Goal: Use online tool/utility: Utilize a website feature to perform a specific function

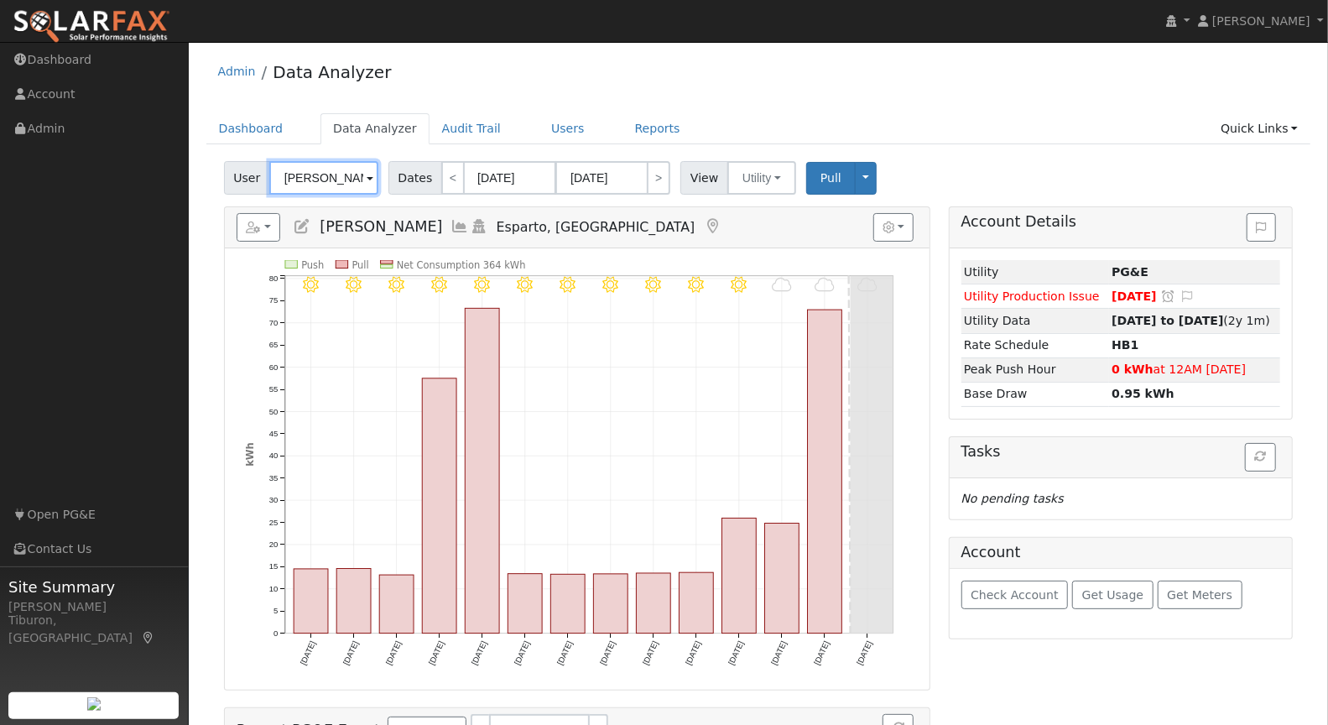
click at [330, 180] on input "Joshua Mash" at bounding box center [323, 178] width 109 height 34
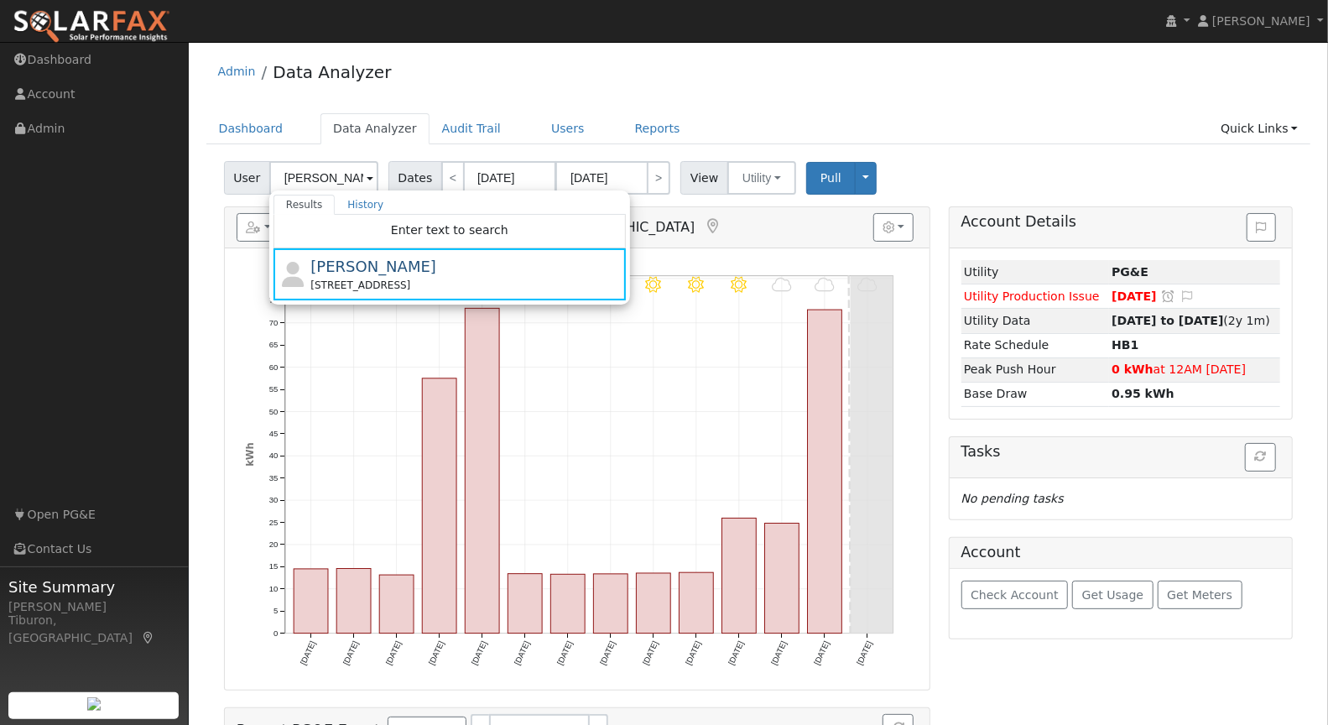
click at [943, 116] on ul "Dashboard Data Analyzer Audit Trail Users Reports Quick Links Quick Add Quick C…" at bounding box center [758, 128] width 1104 height 31
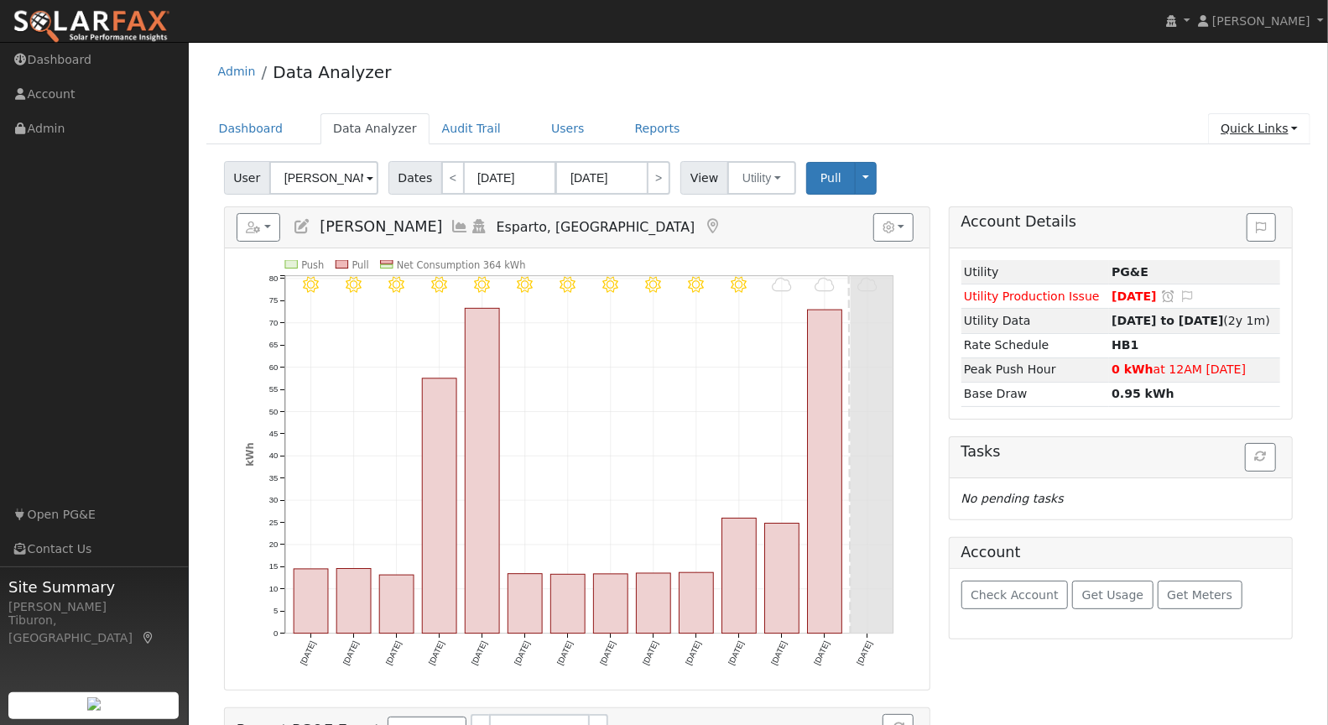
click at [1267, 134] on link "Quick Links" at bounding box center [1259, 128] width 102 height 31
click at [1228, 219] on link "Run a Scenario Report" at bounding box center [1225, 223] width 170 height 23
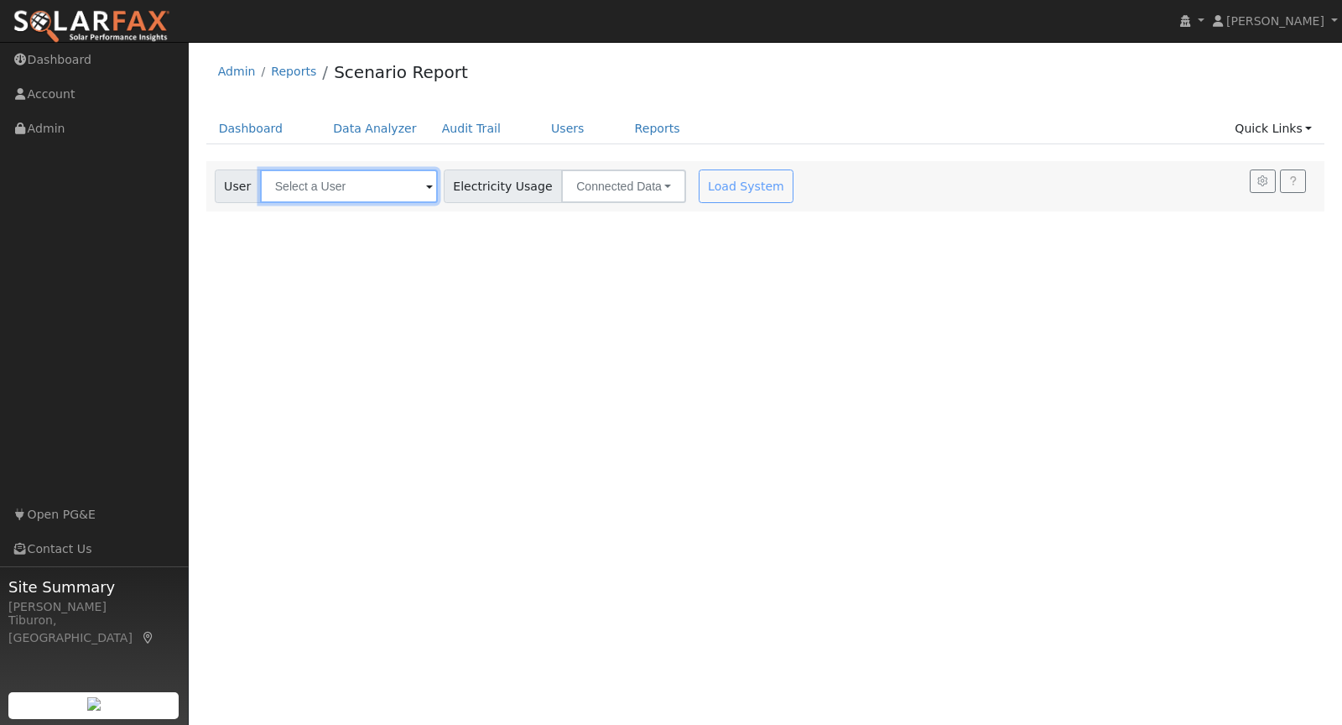
click at [360, 192] on input "text" at bounding box center [349, 186] width 178 height 34
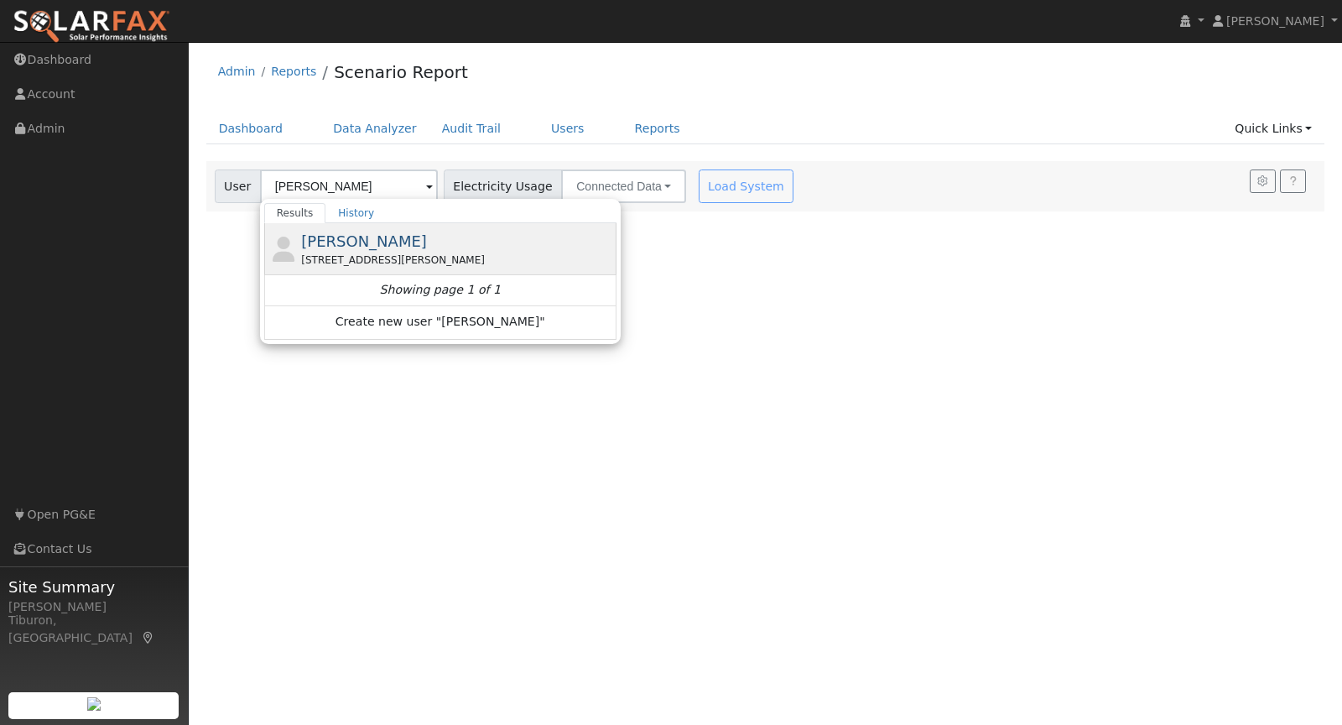
click at [365, 248] on div "[PERSON_NAME] [STREET_ADDRESS][PERSON_NAME]" at bounding box center [456, 249] width 311 height 38
type input "[PERSON_NAME]"
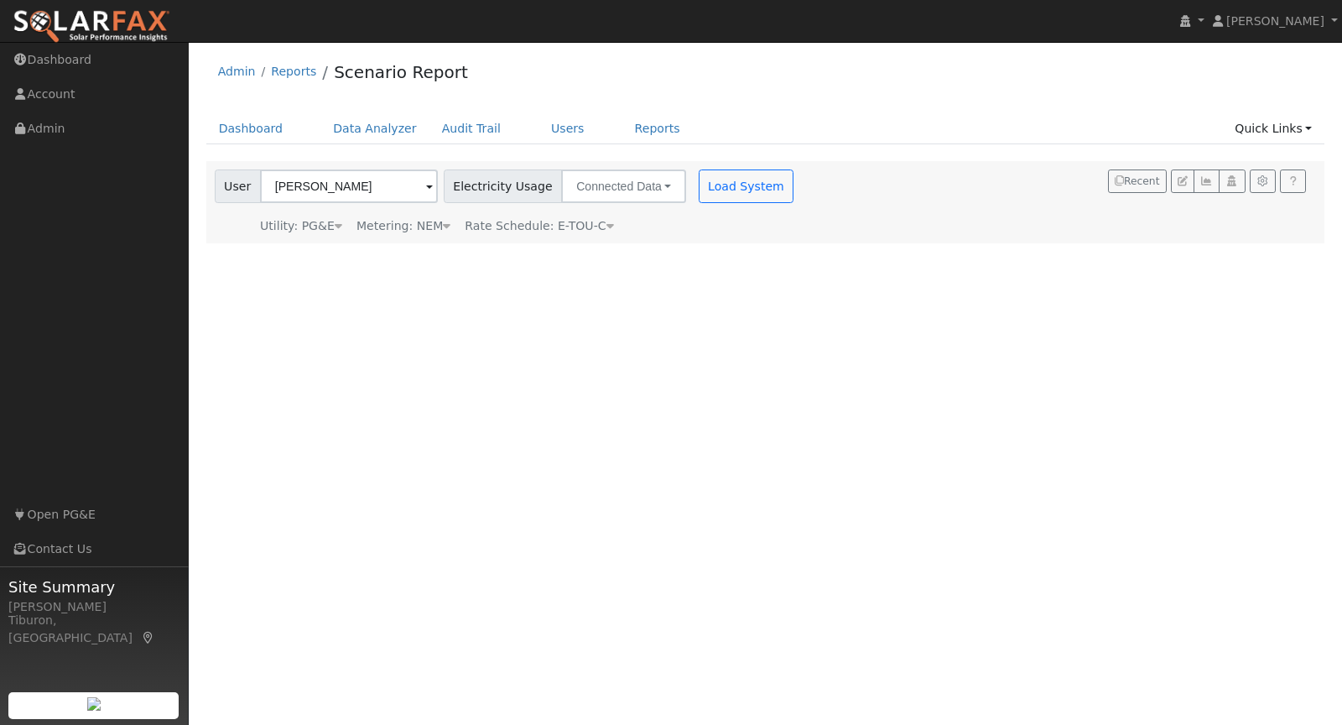
click at [434, 224] on div "Metering: NEM" at bounding box center [403, 226] width 94 height 18
click at [463, 250] on button "NEM" at bounding box center [485, 252] width 66 height 34
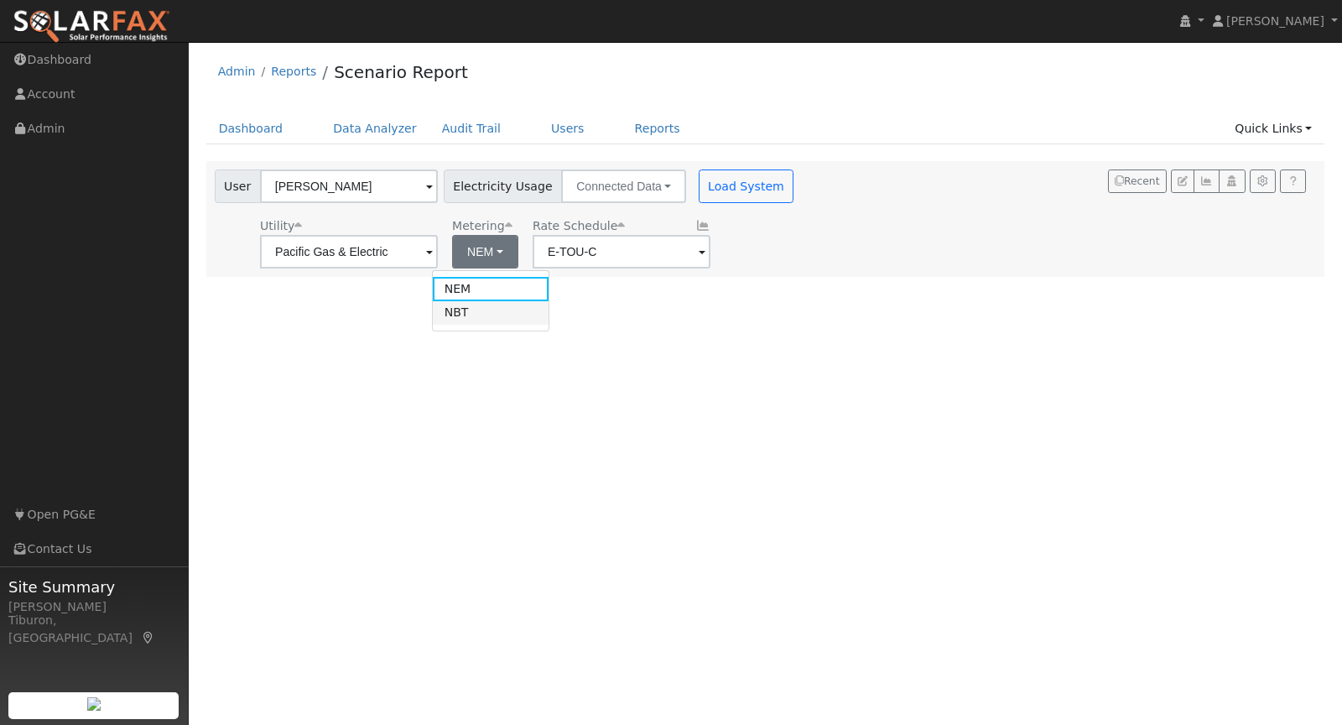
click at [471, 312] on link "NBT" at bounding box center [491, 312] width 117 height 23
type input "E-ELEC"
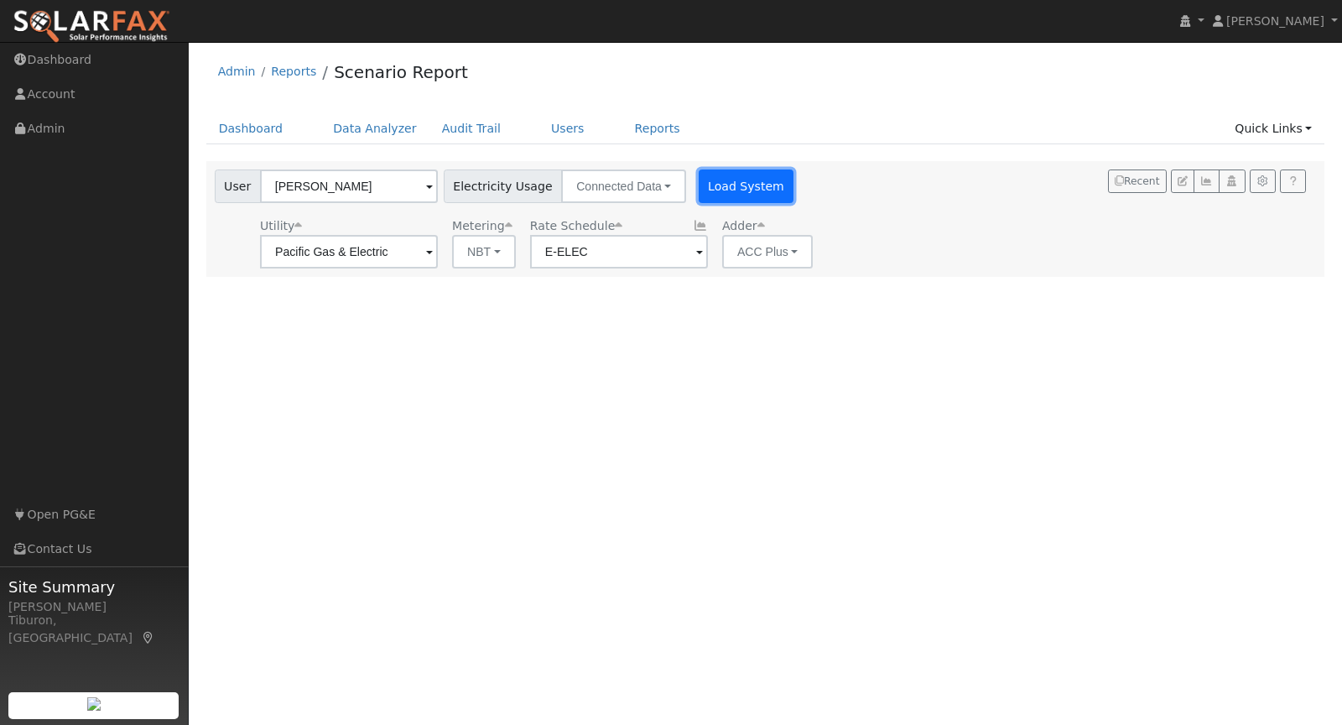
click at [700, 201] on button "Load System" at bounding box center [747, 186] width 96 height 34
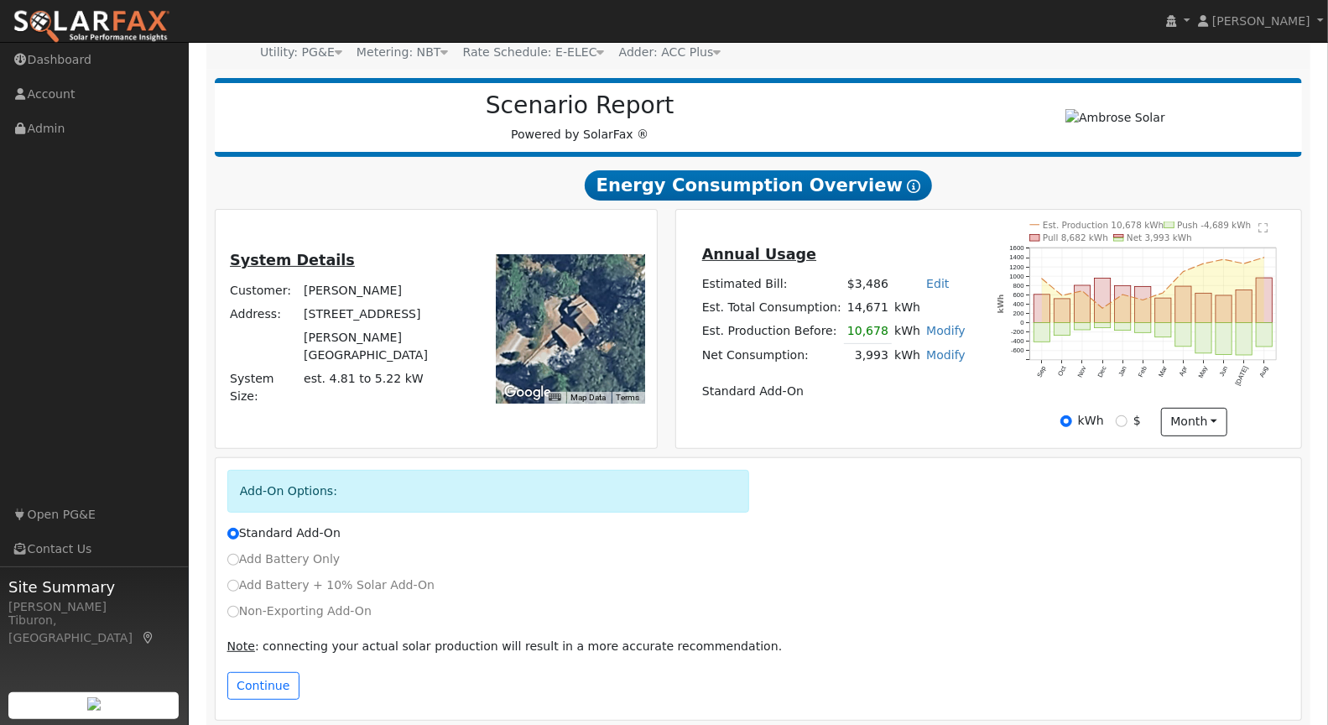
scroll to position [181, 0]
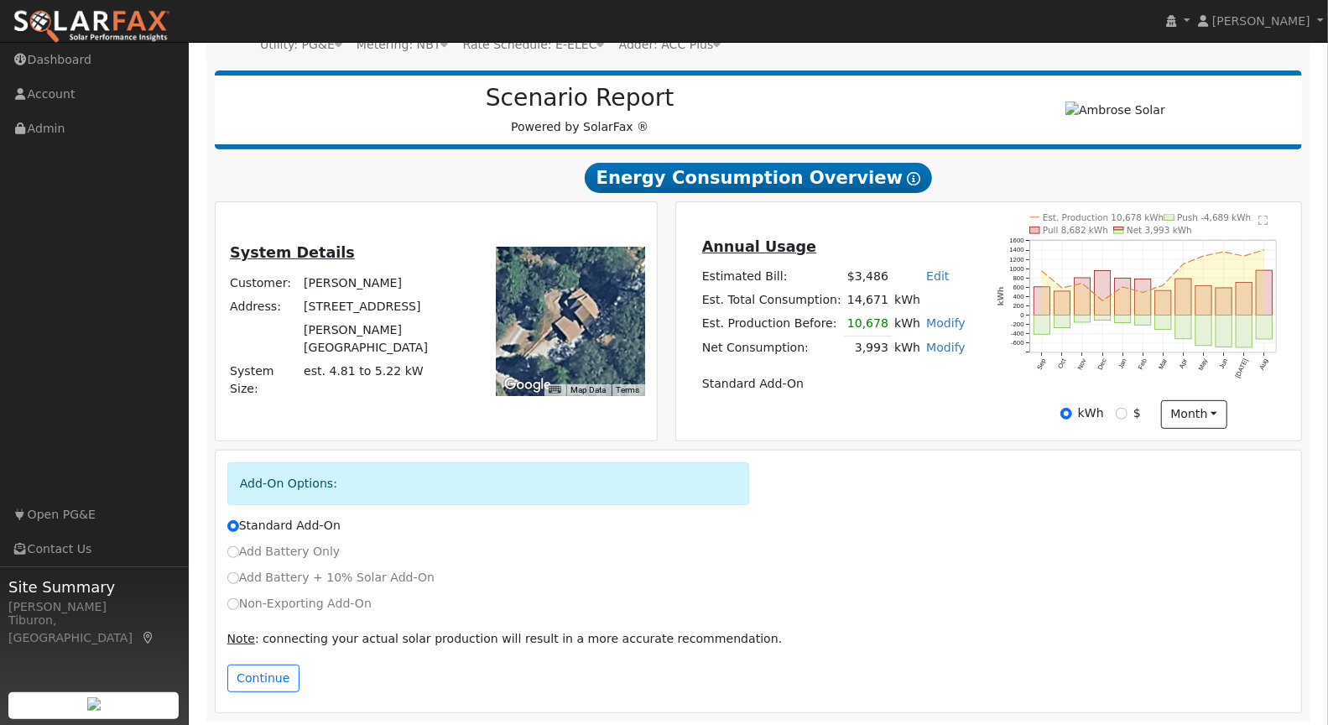
click at [938, 345] on link "Modify" at bounding box center [945, 346] width 39 height 13
click at [881, 375] on link "Add Consumption" at bounding box center [853, 372] width 204 height 23
type input "3993"
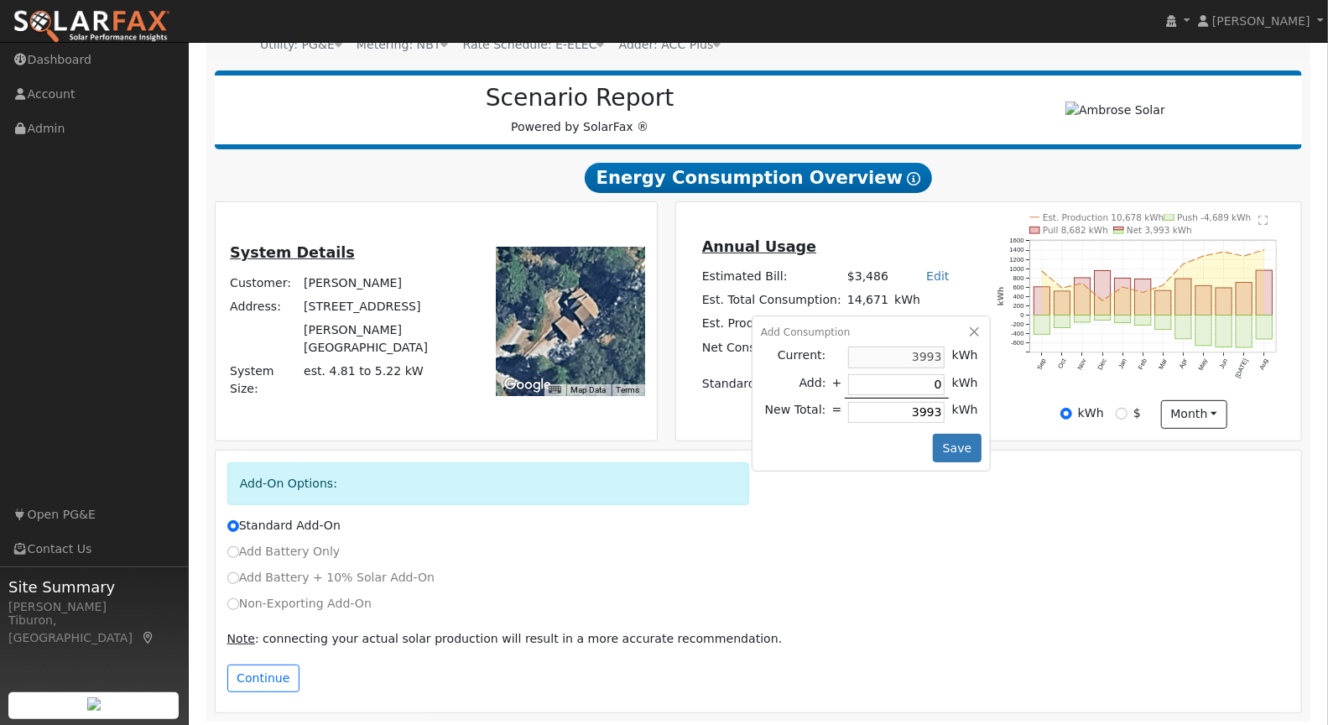
type input "8"
type input "4001"
type input "80"
type input "4073"
type input "800"
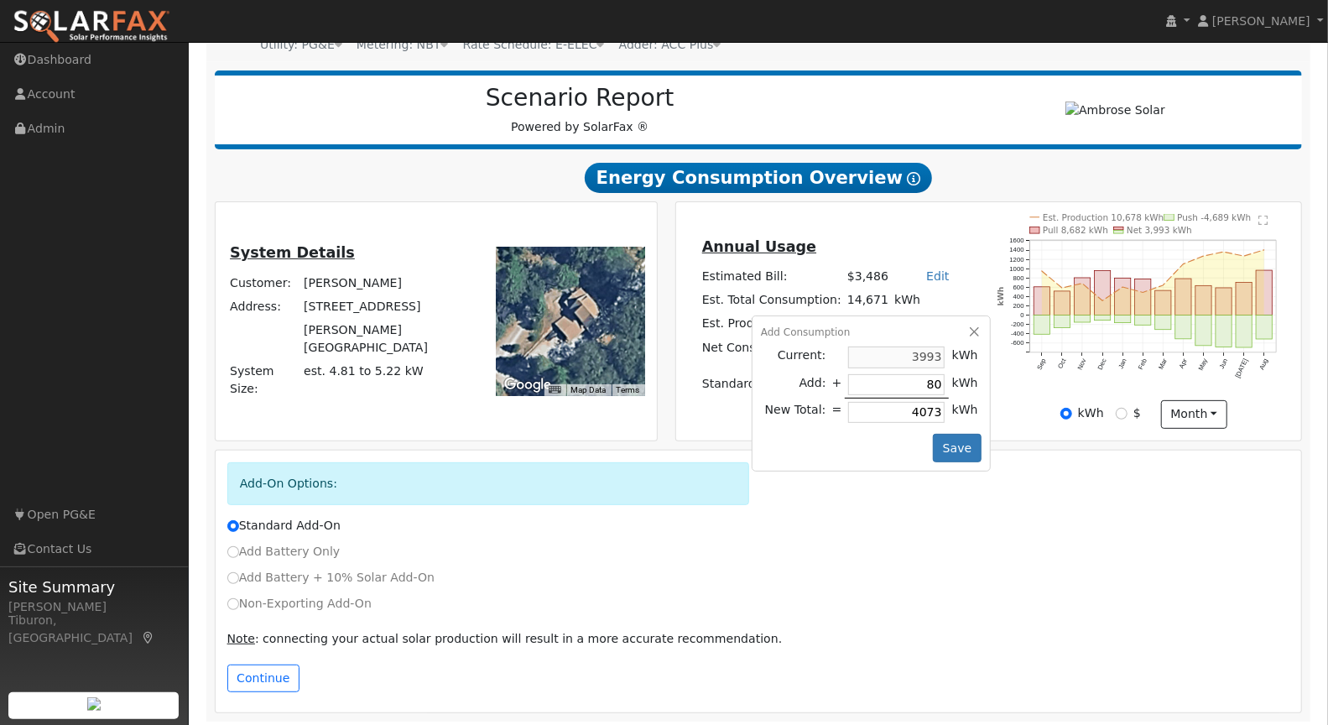
type input "4793"
type input "8007"
type input "12000"
type input "8007"
click at [954, 434] on button "Save" at bounding box center [957, 448] width 49 height 29
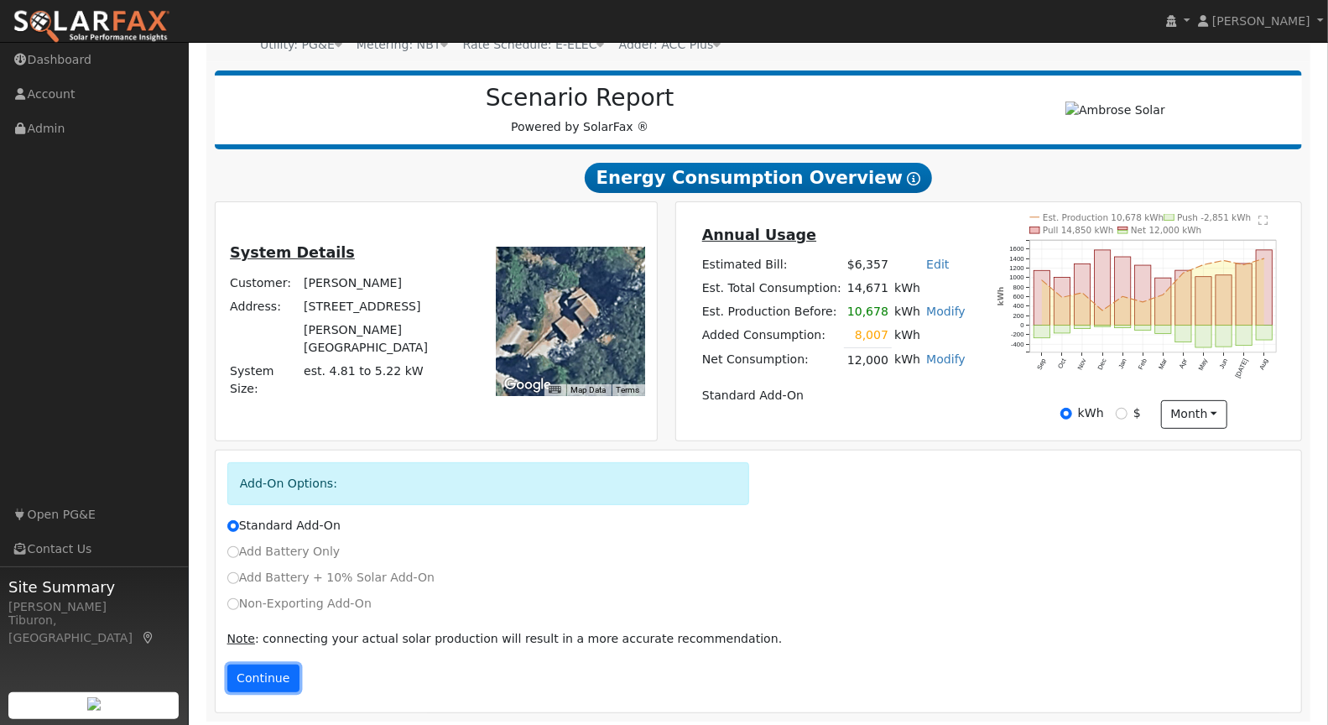
click at [245, 668] on button "Continue" at bounding box center [263, 678] width 72 height 29
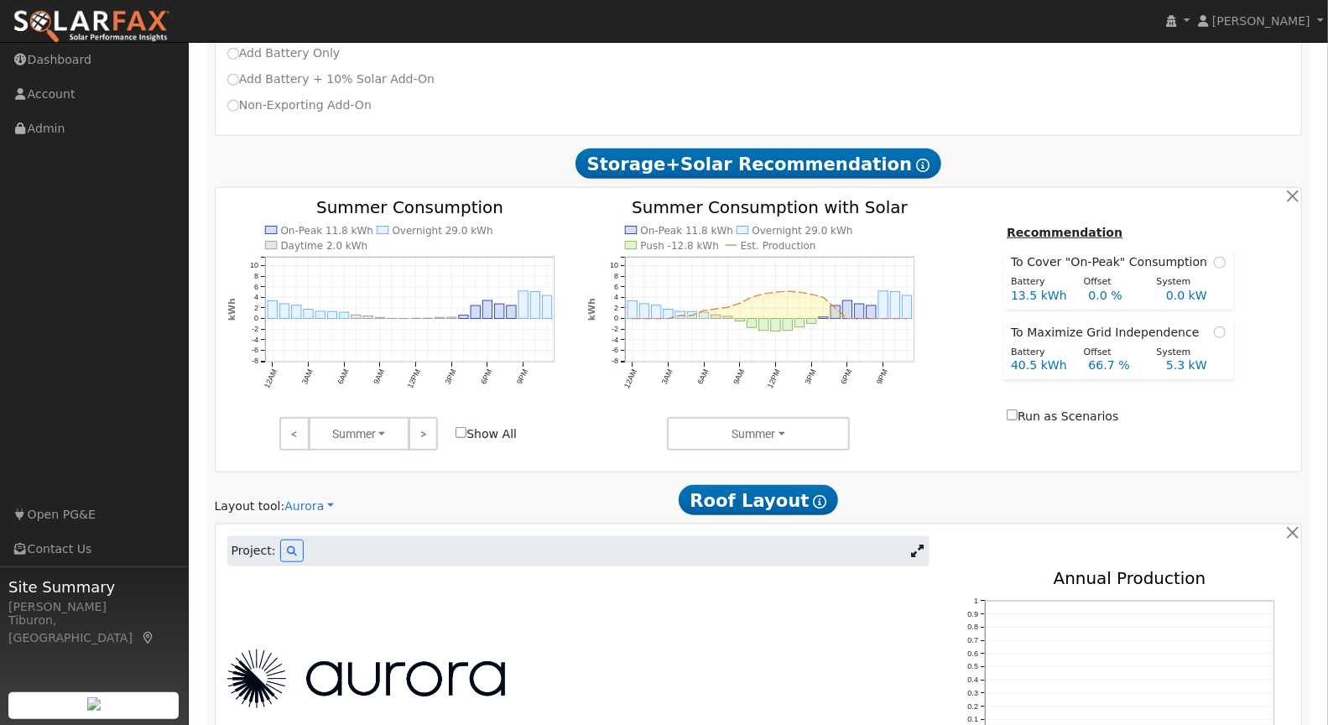
scroll to position [709, 0]
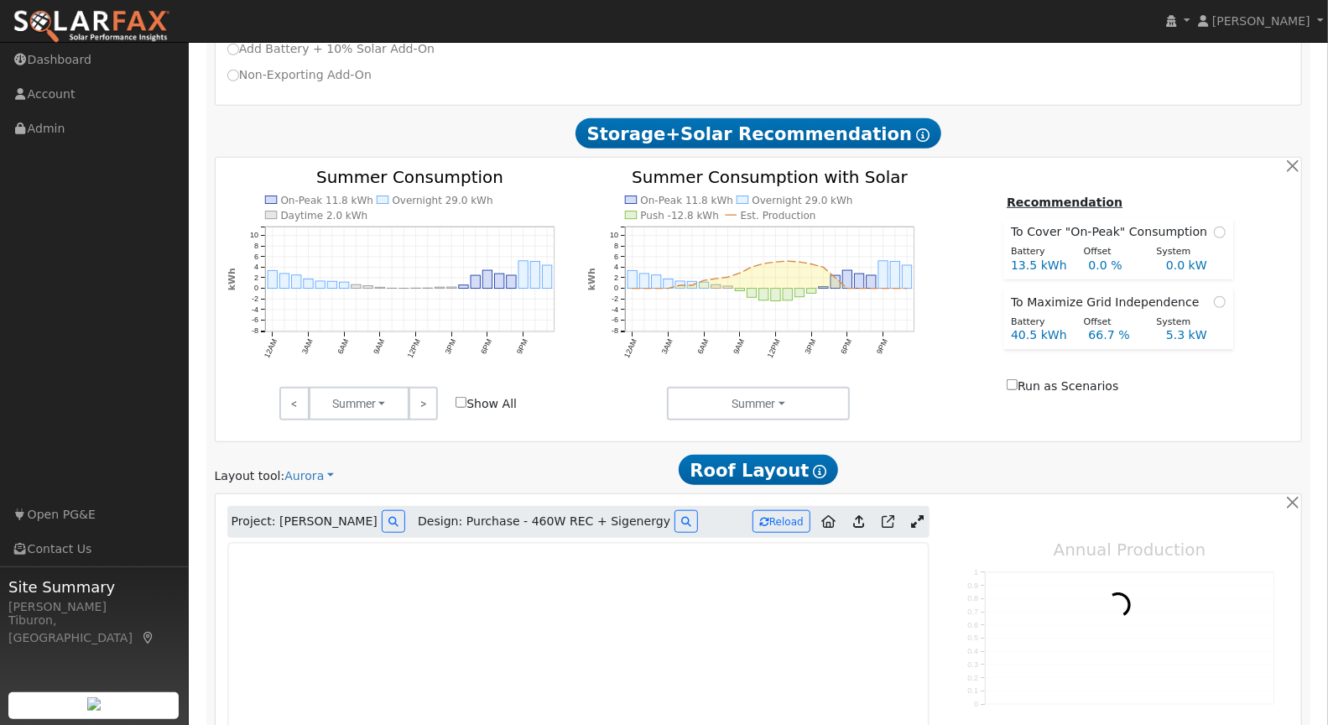
type input "8399"
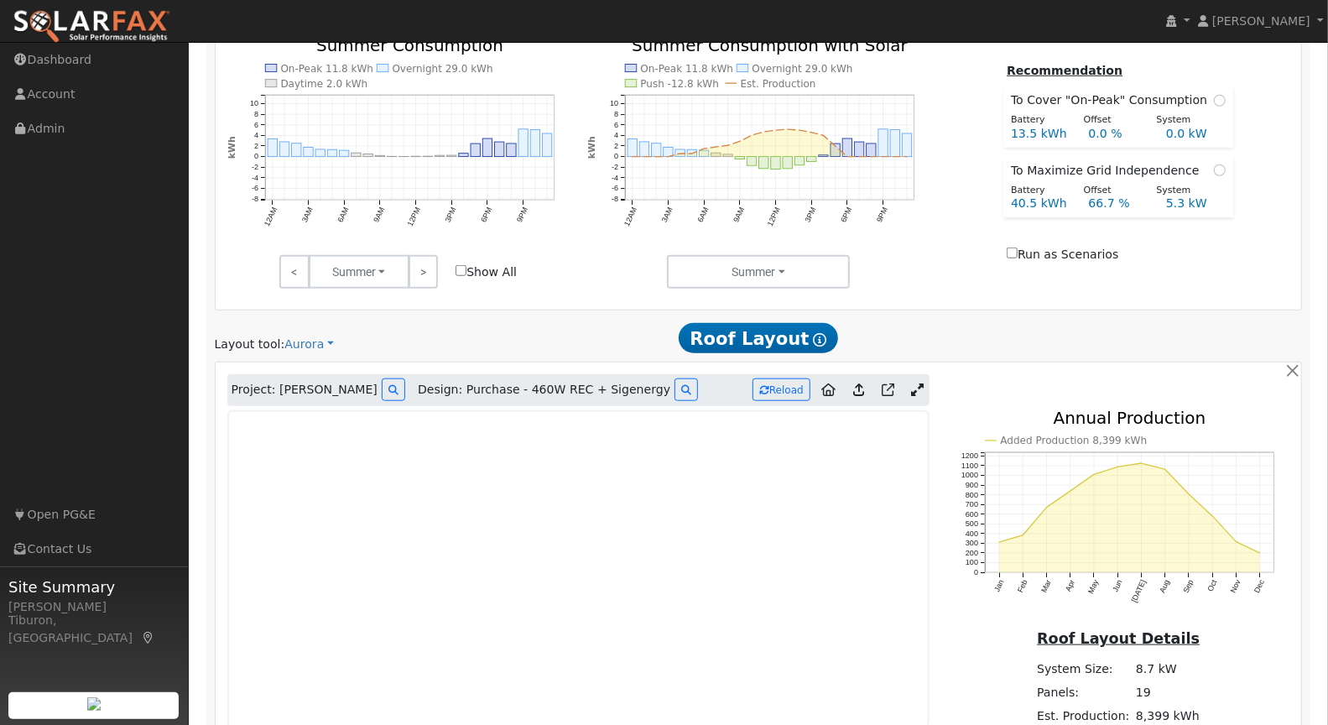
scroll to position [1056, 0]
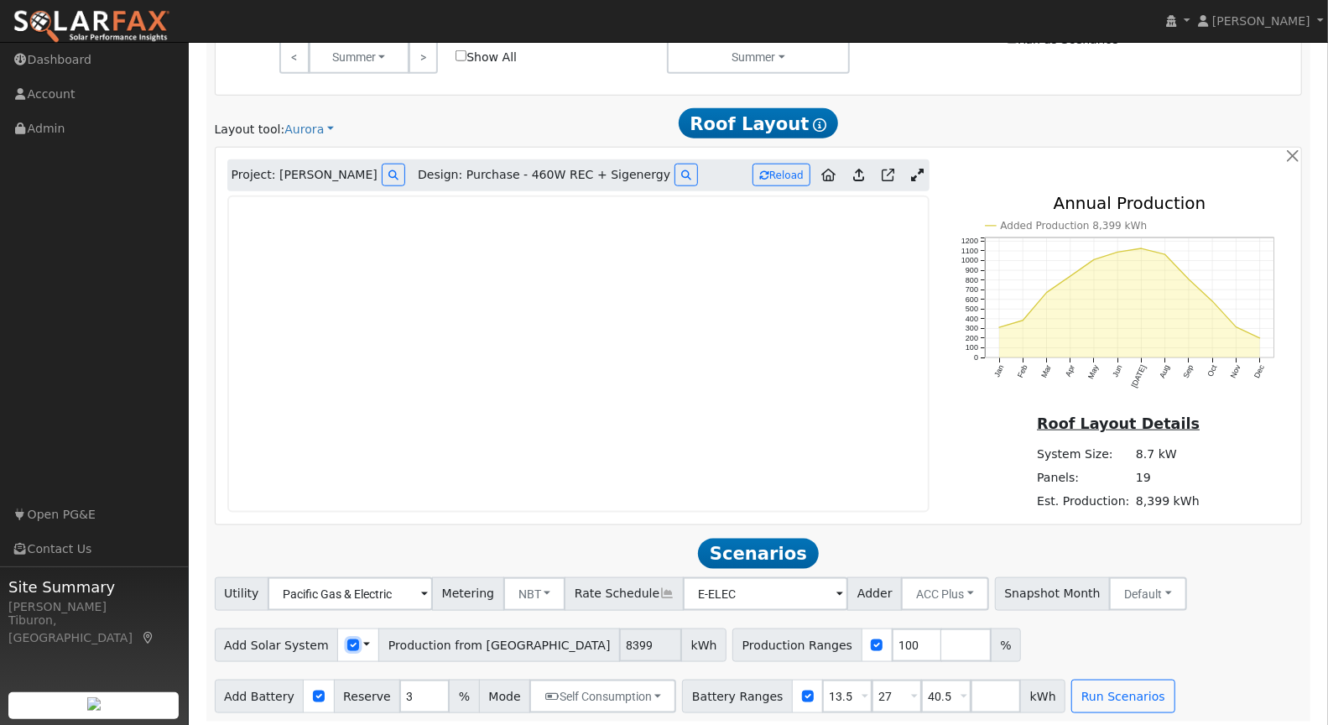
click at [347, 639] on input "checkbox" at bounding box center [353, 645] width 12 height 12
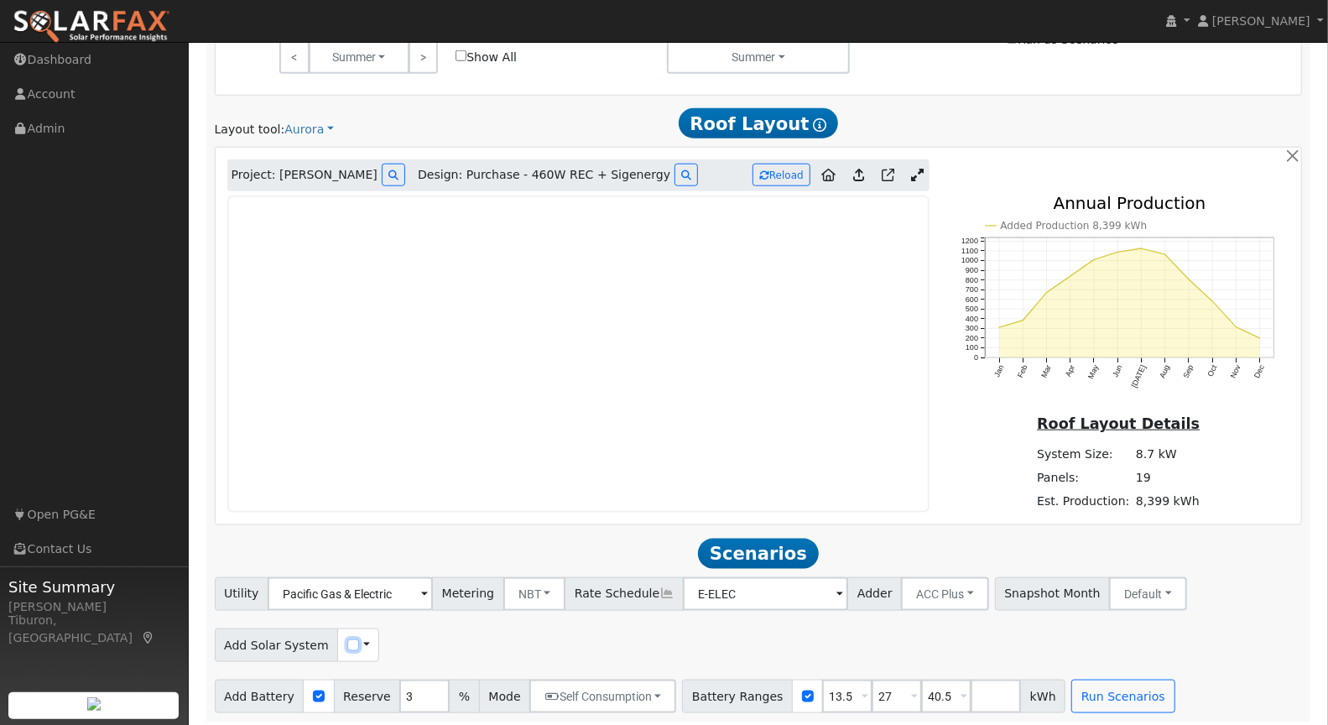
click at [347, 642] on input "checkbox" at bounding box center [353, 645] width 12 height 12
checkbox input "true"
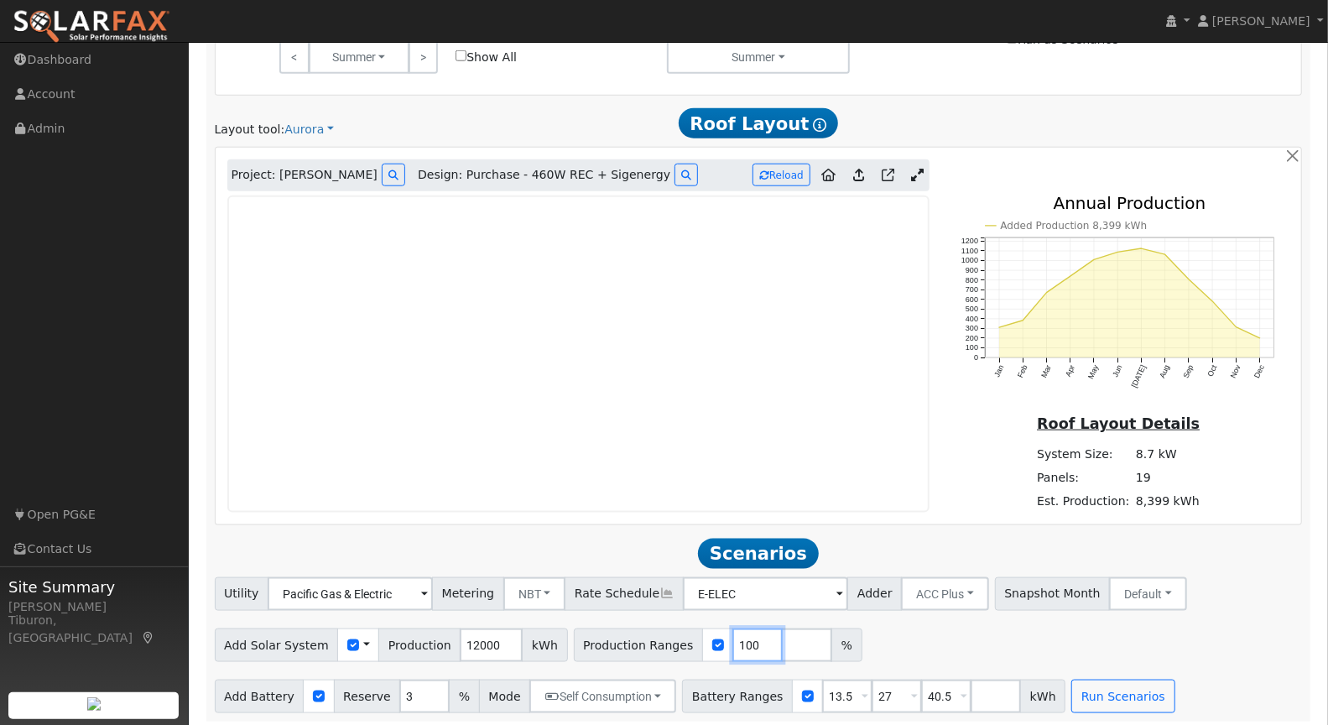
drag, startPoint x: 732, startPoint y: 637, endPoint x: 693, endPoint y: 629, distance: 40.3
click at [693, 629] on div "Production Ranges 100 %" at bounding box center [718, 645] width 288 height 34
type input "87.48"
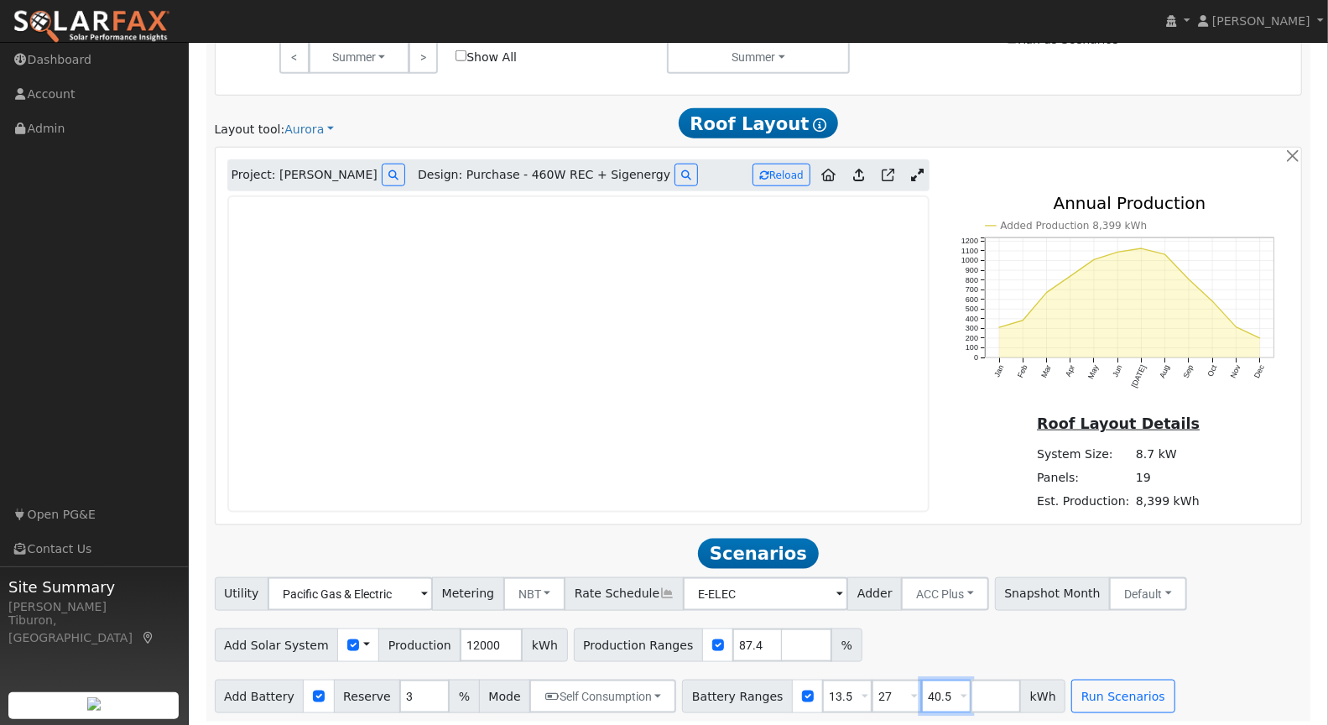
drag, startPoint x: 931, startPoint y: 692, endPoint x: 890, endPoint y: 686, distance: 41.5
click at [890, 686] on div "Battery Ranges 13.5 Overrides Reserve % Mode None None Self Consumption Peak Sa…" at bounding box center [873, 696] width 383 height 34
drag, startPoint x: 879, startPoint y: 689, endPoint x: 836, endPoint y: 685, distance: 43.0
click at [836, 685] on div "Battery Ranges 13.5 Overrides Reserve % Mode None None Self Consumption Peak Sa…" at bounding box center [849, 696] width 334 height 34
drag, startPoint x: 830, startPoint y: 688, endPoint x: 792, endPoint y: 688, distance: 38.6
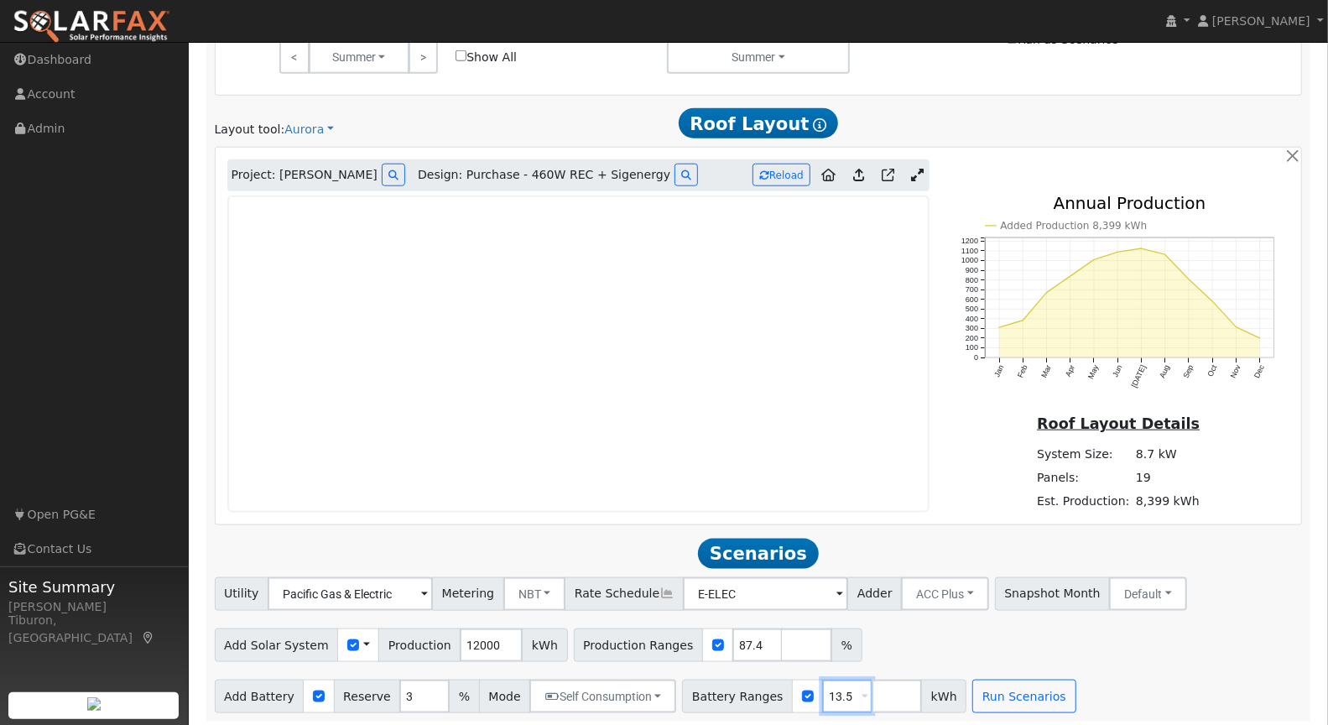
click at [792, 688] on div "Battery Ranges 13.5 Overrides Reserve % Mode None None Self Consumption Peak Sa…" at bounding box center [824, 696] width 284 height 34
type input "24"
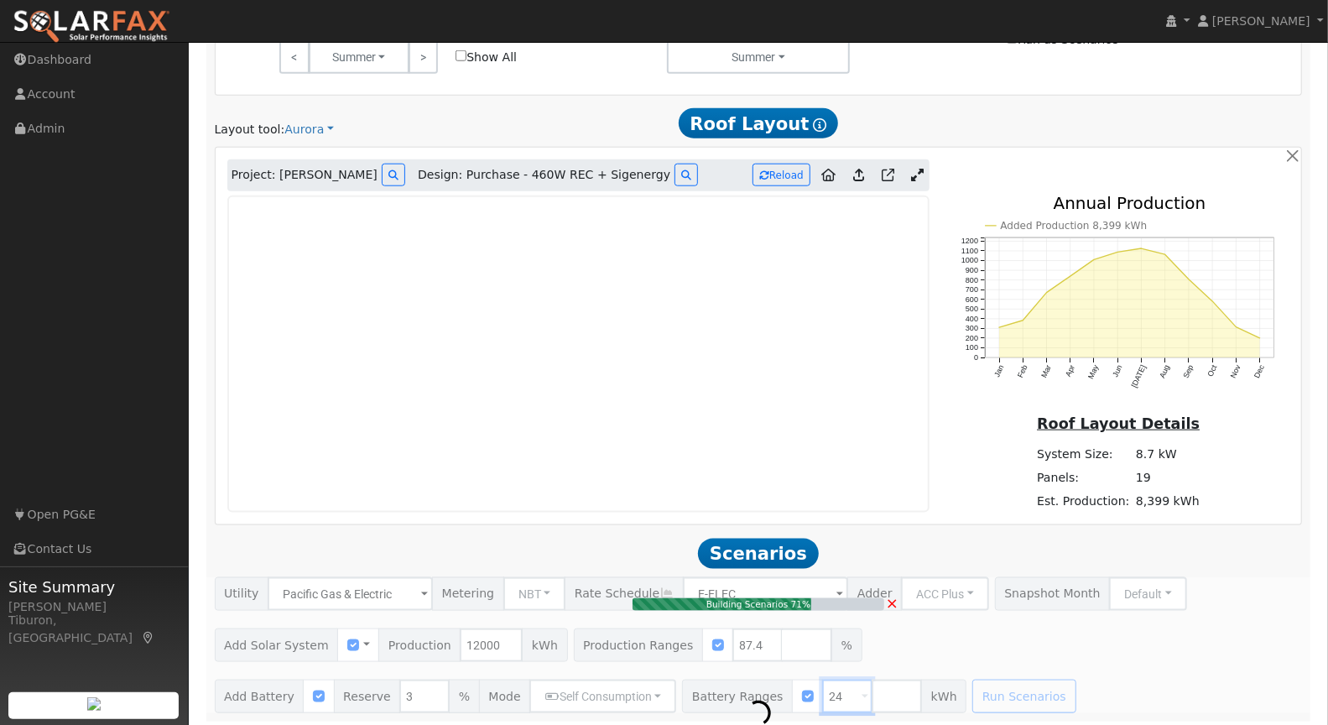
type input "7.0"
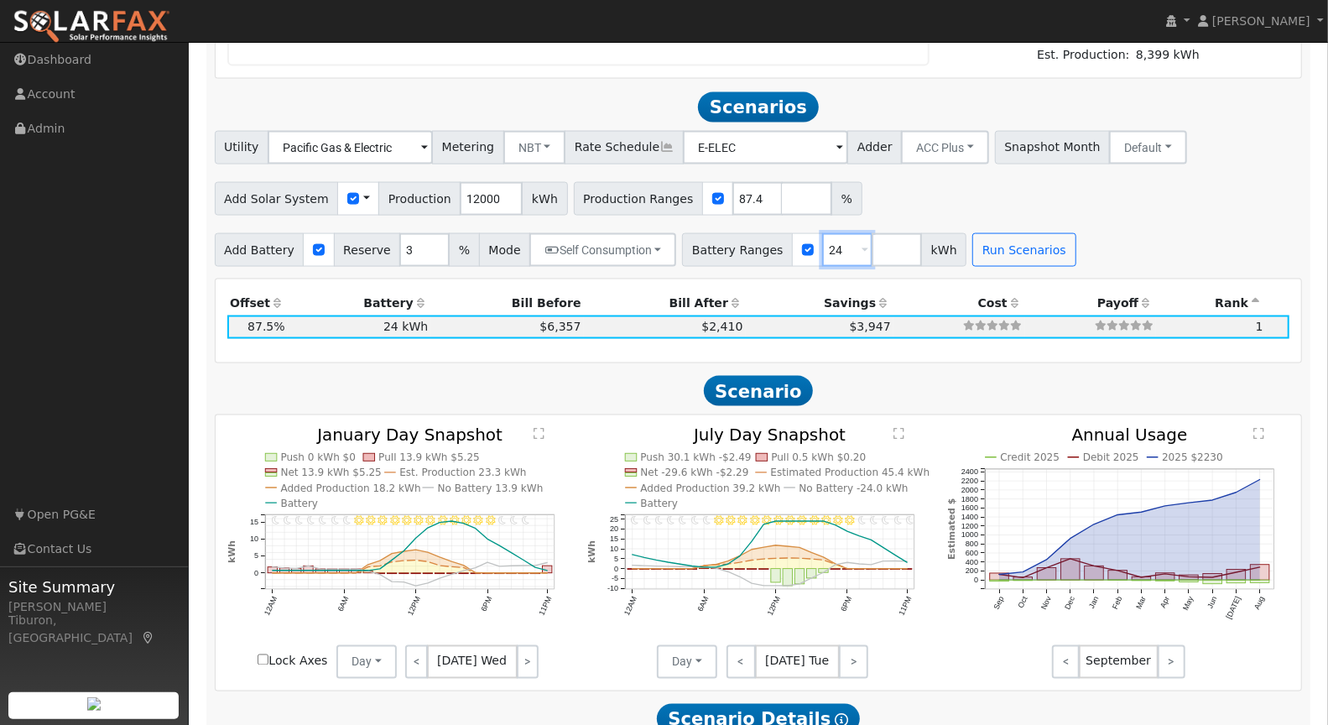
scroll to position [1537, 0]
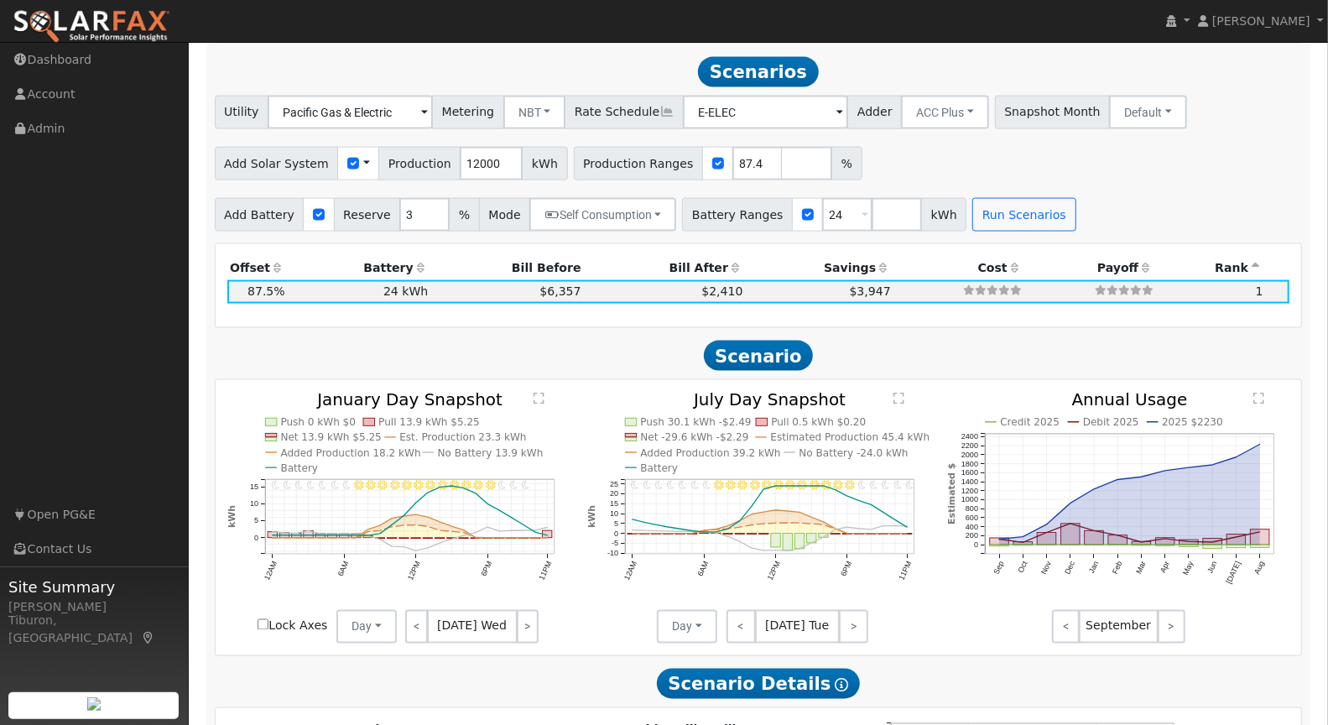
click at [264, 619] on input "Lock Axes" at bounding box center [262, 624] width 11 height 11
checkbox input "true"
click at [376, 612] on button "Day" at bounding box center [366, 627] width 60 height 34
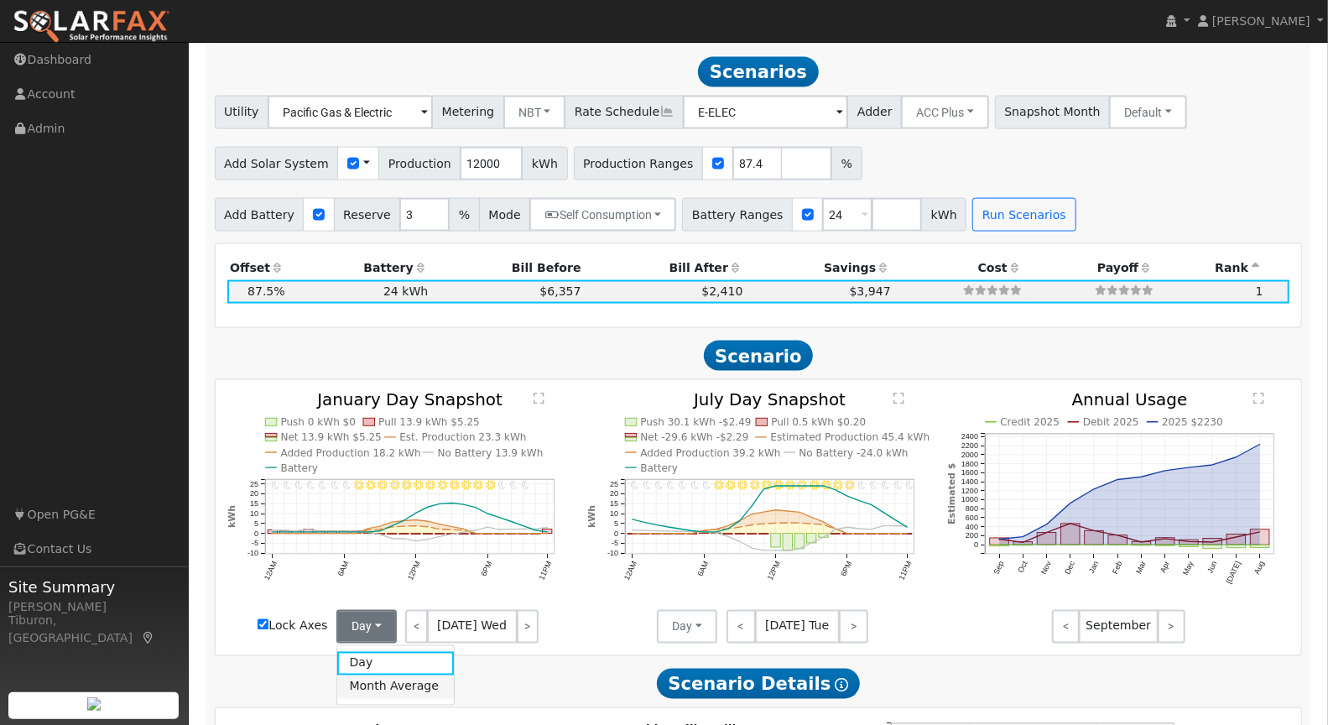
click at [380, 675] on link "Month Average" at bounding box center [395, 686] width 117 height 23
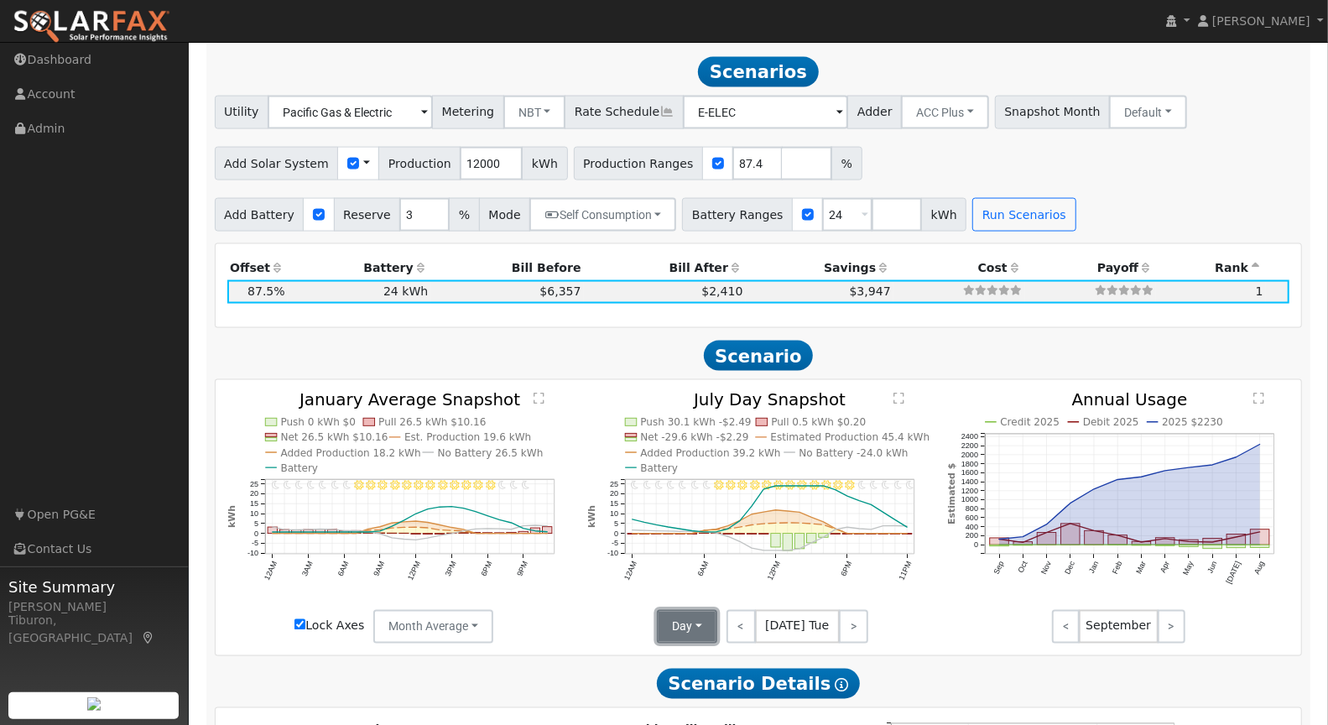
click at [674, 630] on button "Day" at bounding box center [687, 627] width 60 height 34
click at [701, 687] on link "Month Average" at bounding box center [716, 686] width 117 height 23
click at [539, 393] on text "" at bounding box center [538, 398] width 11 height 13
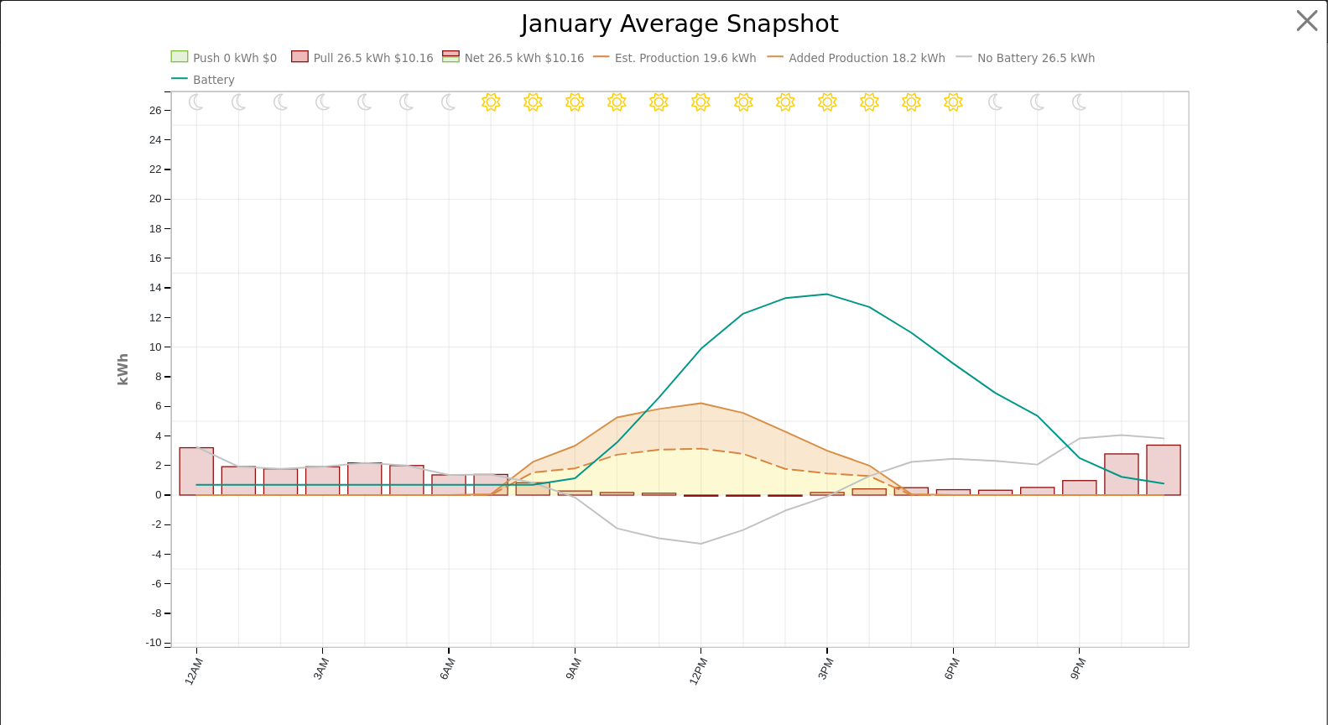
scroll to position [1543, 0]
click at [1312, 17] on button "button" at bounding box center [1322, 21] width 32 height 32
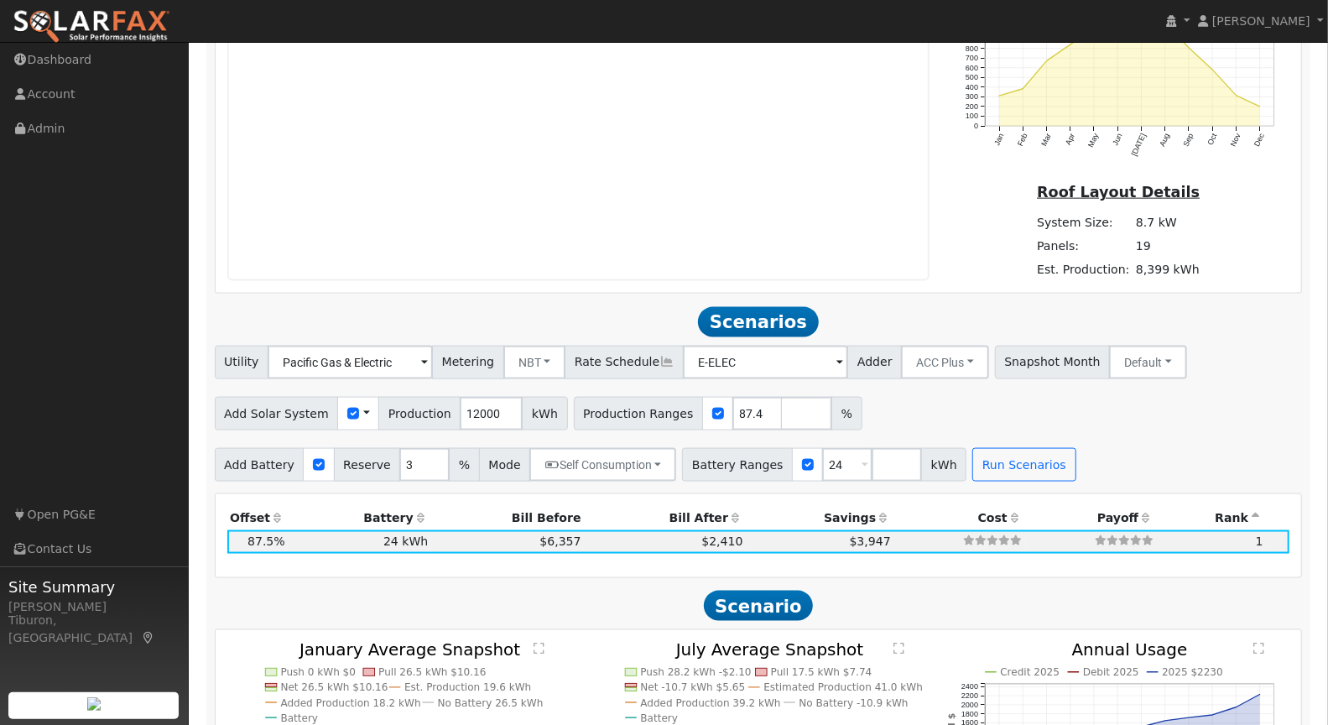
scroll to position [1391, 0]
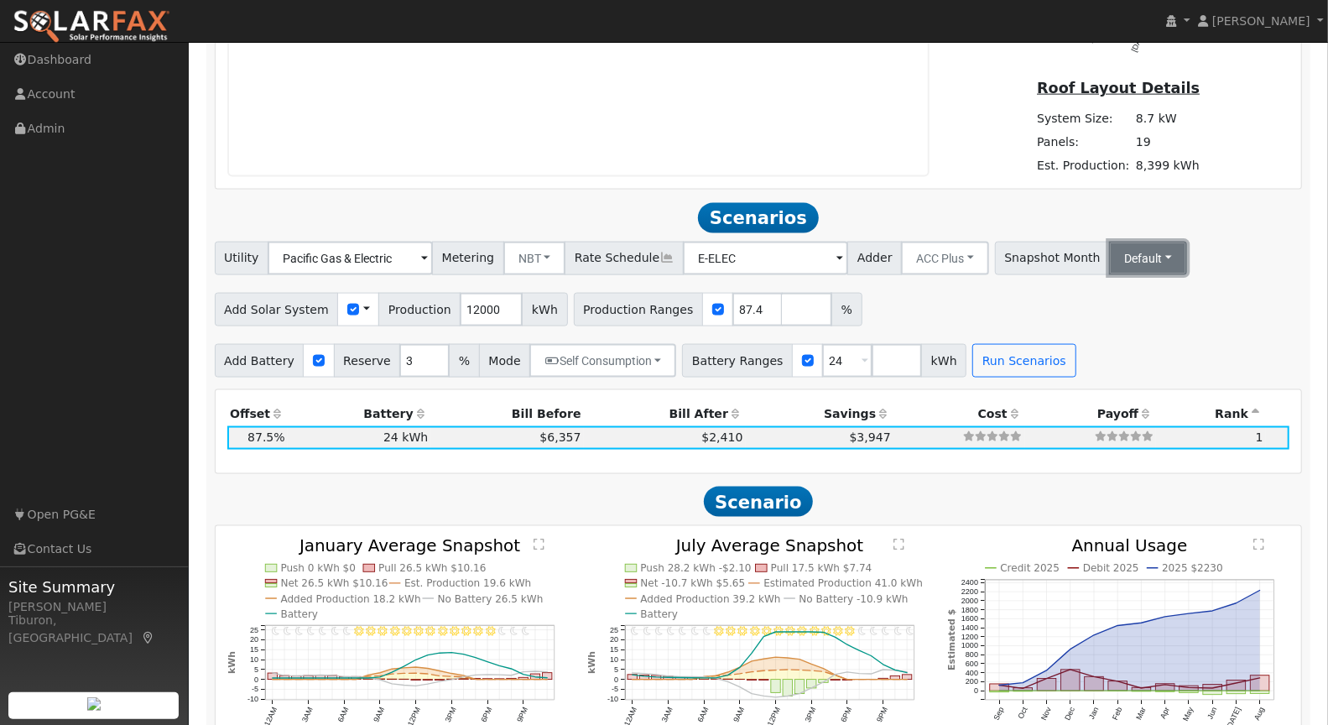
click at [1109, 249] on button "Default" at bounding box center [1148, 259] width 78 height 34
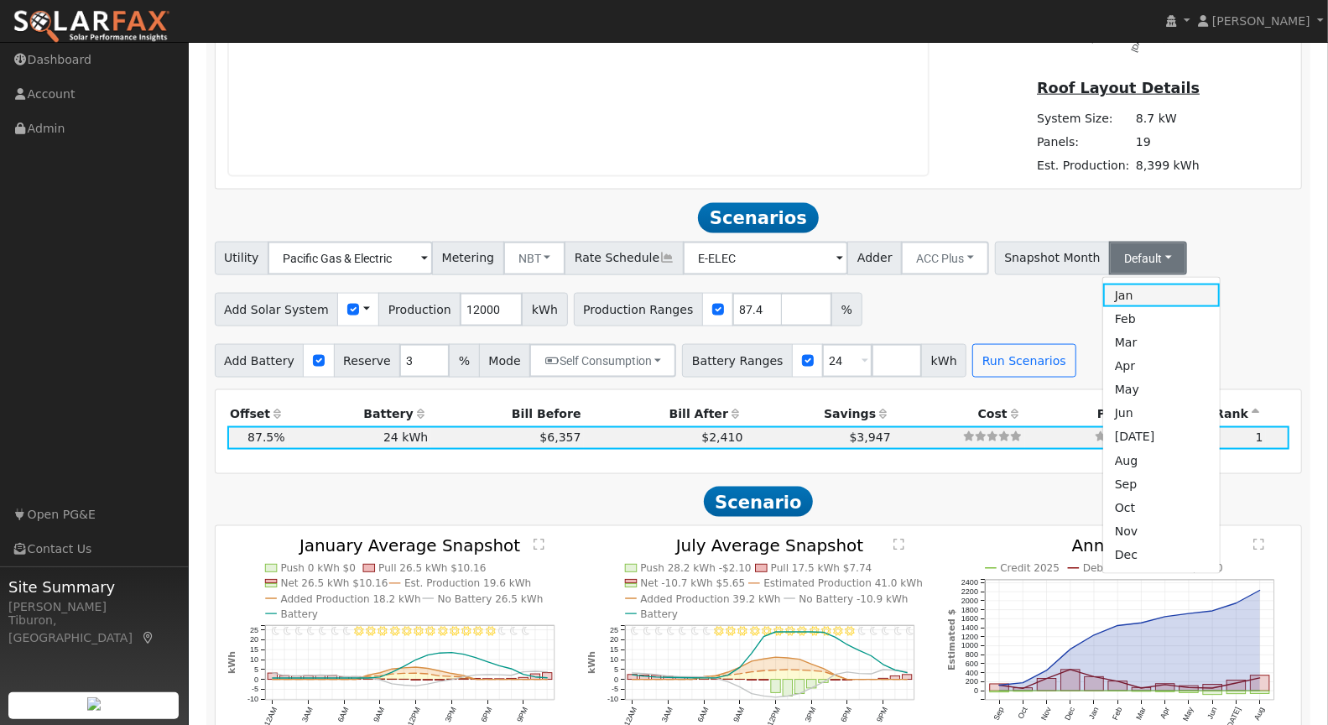
click at [1107, 288] on link "Jan" at bounding box center [1161, 294] width 117 height 23
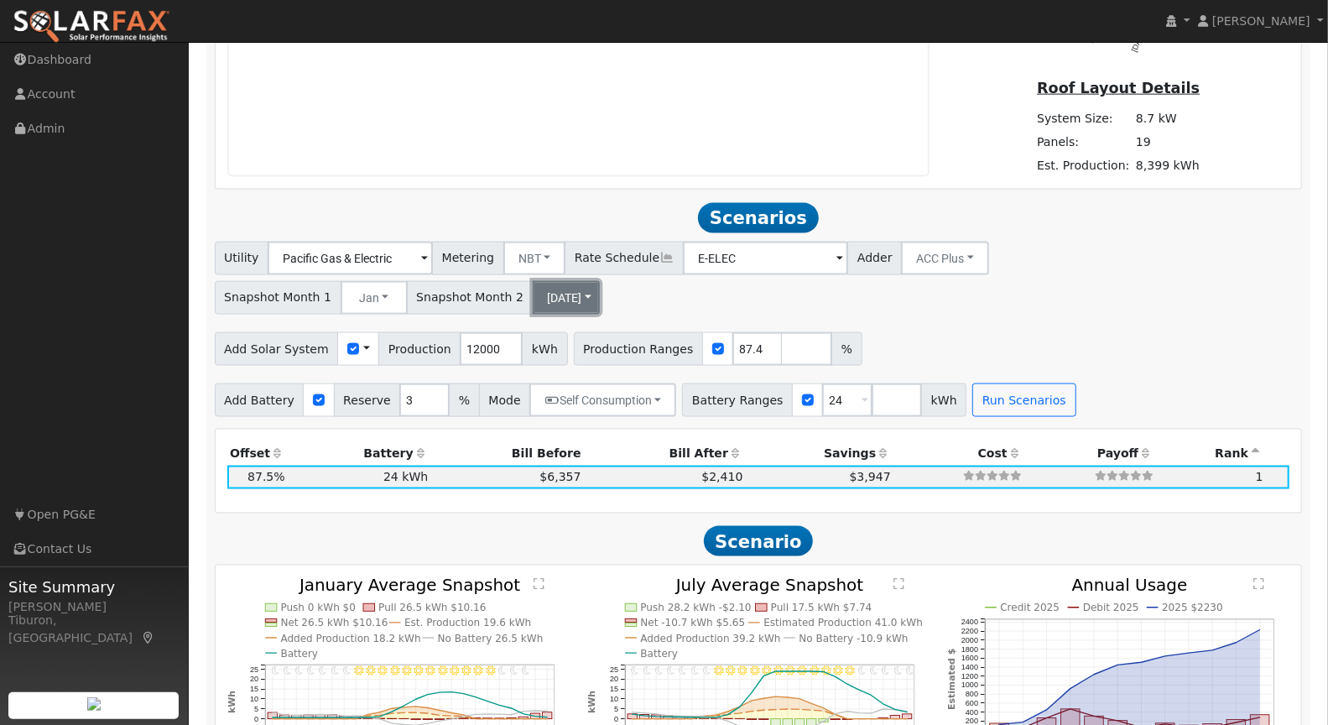
click at [533, 294] on button "[DATE]" at bounding box center [566, 298] width 67 height 34
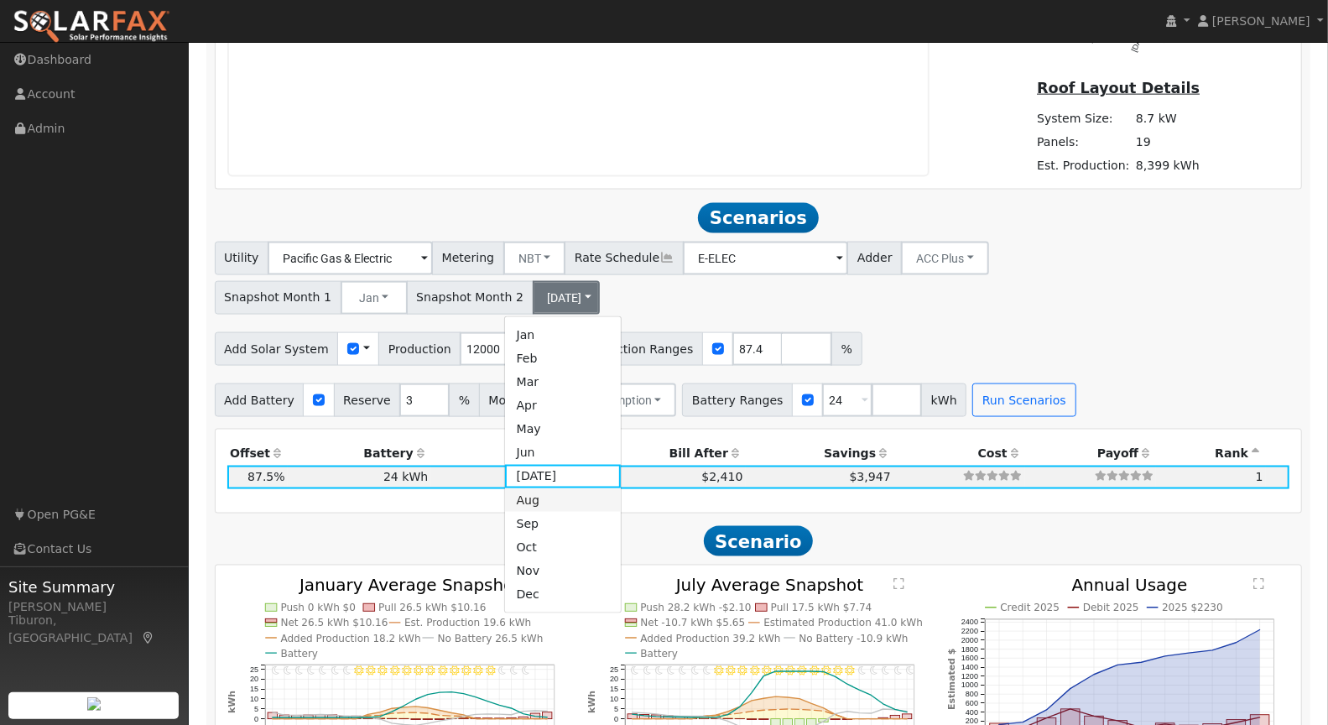
click at [536, 501] on link "Aug" at bounding box center [563, 499] width 117 height 23
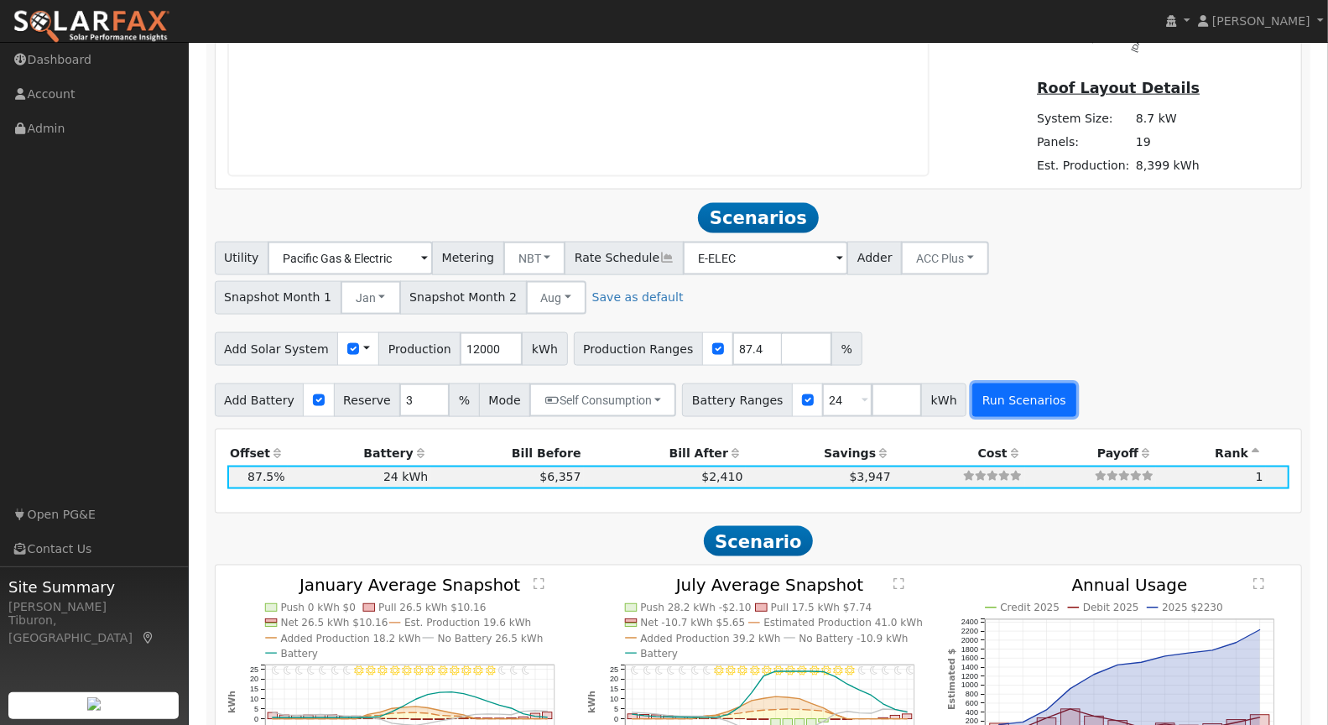
click at [1014, 398] on button "Run Scenarios" at bounding box center [1023, 400] width 103 height 34
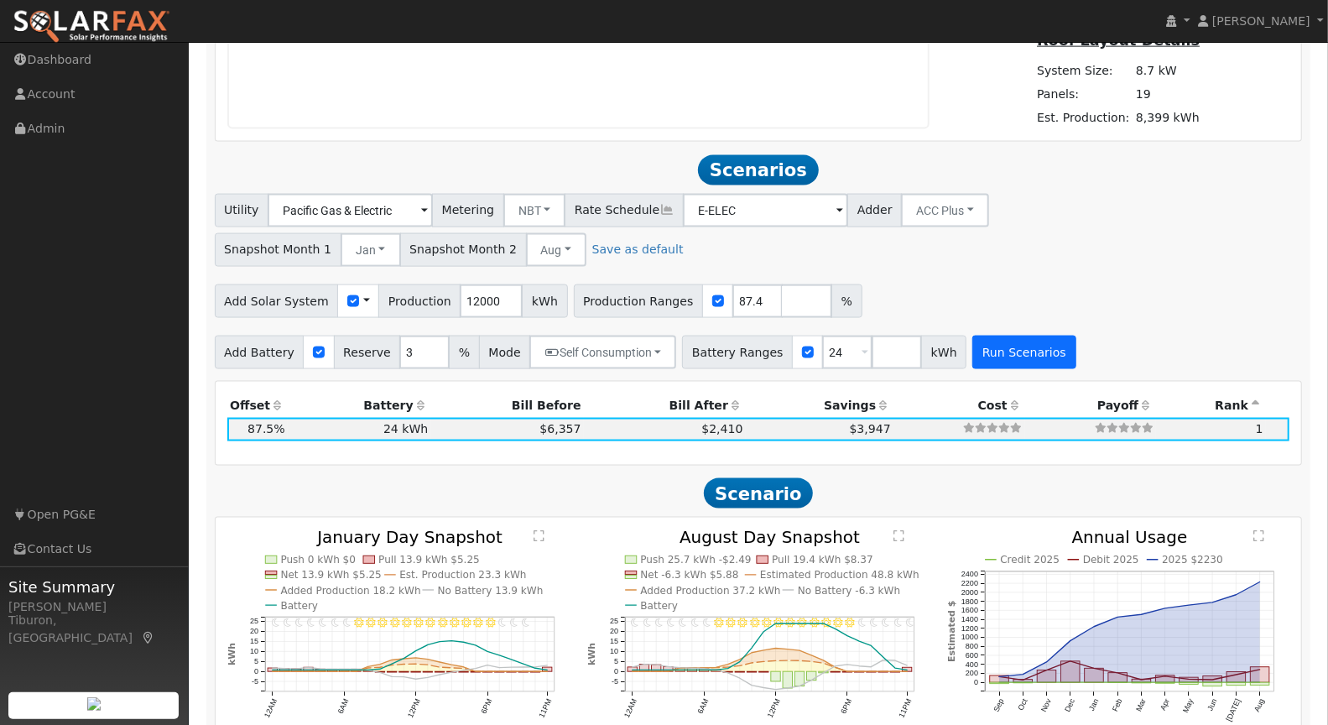
scroll to position [1537, 0]
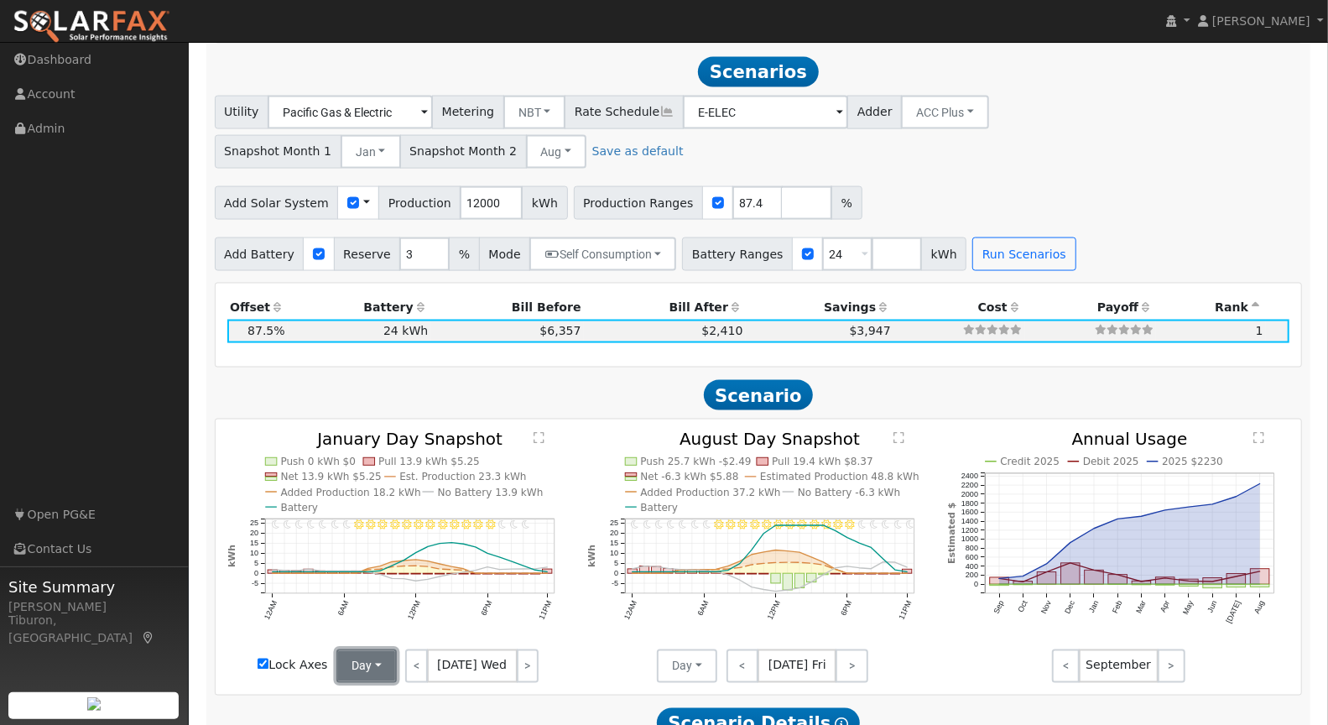
click at [372, 662] on button "Day" at bounding box center [366, 666] width 60 height 34
click at [392, 622] on link "Month Average" at bounding box center [395, 628] width 117 height 23
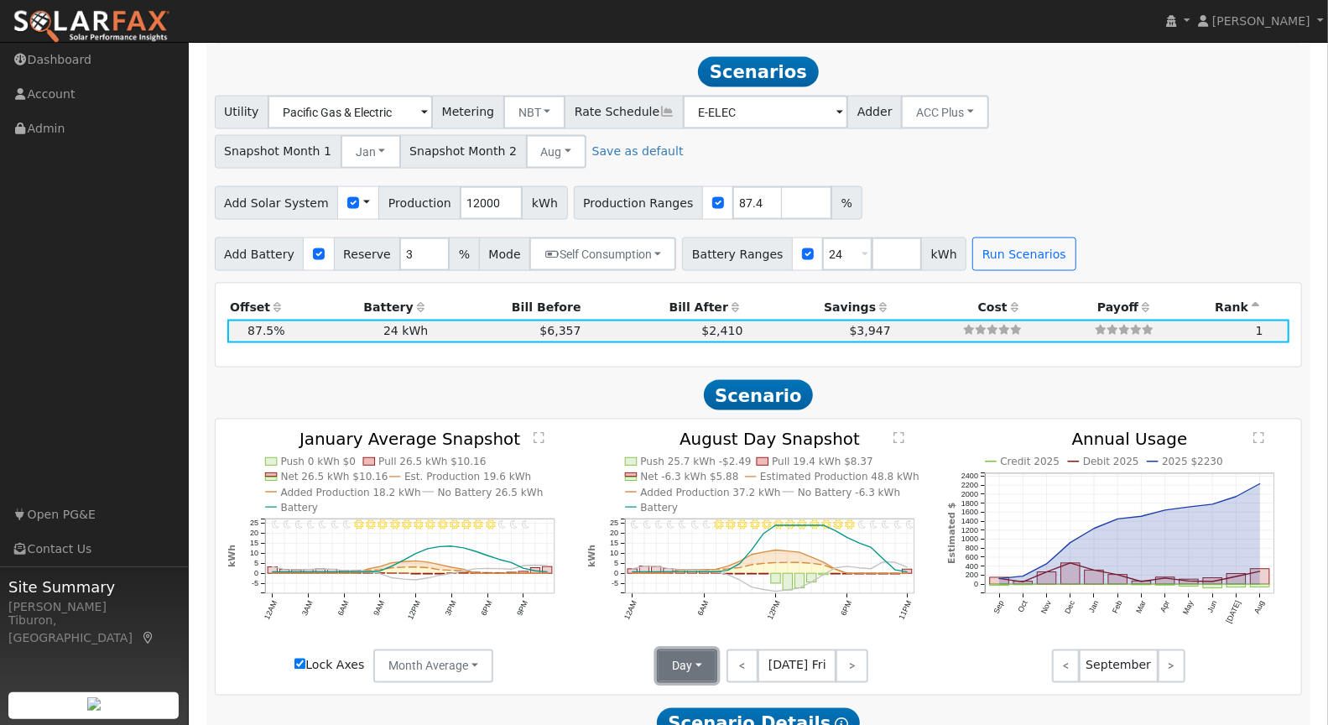
click at [697, 664] on button "Day" at bounding box center [687, 666] width 60 height 34
click at [693, 626] on link "Month Average" at bounding box center [716, 628] width 117 height 23
click at [542, 433] on text "" at bounding box center [538, 438] width 11 height 13
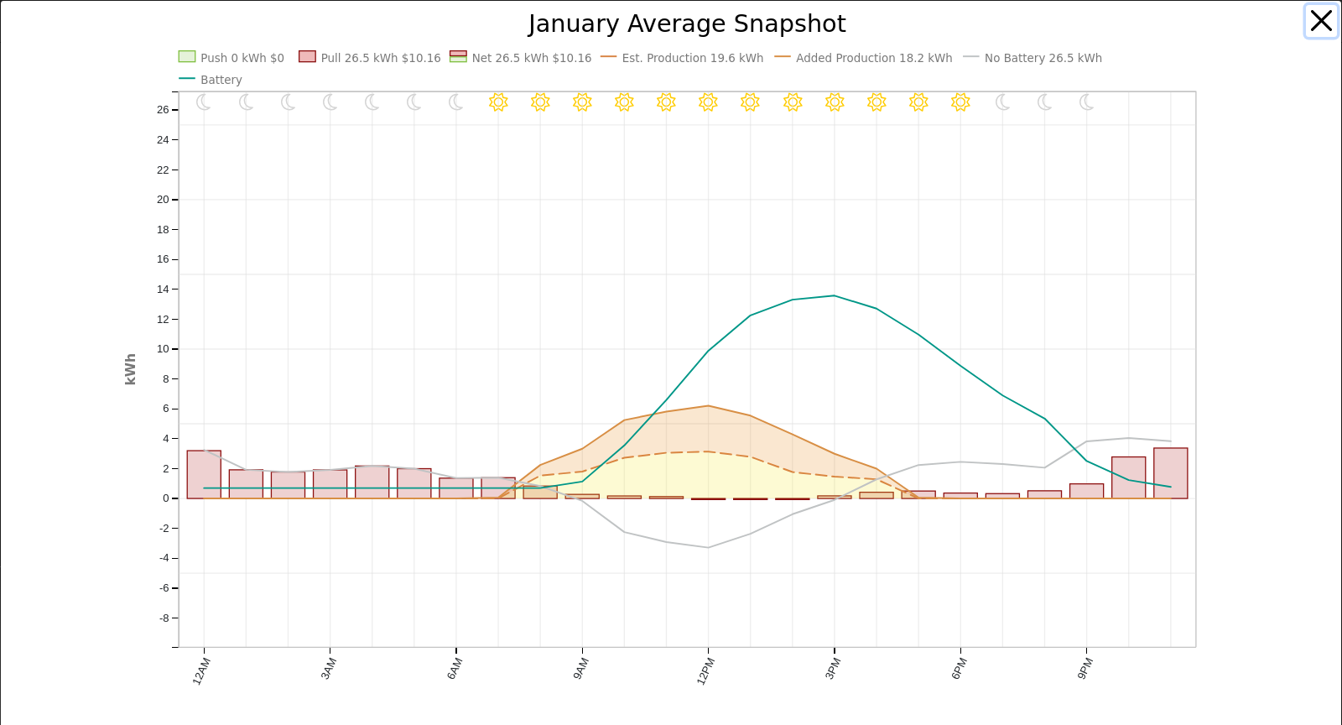
click at [1308, 23] on button "button" at bounding box center [1322, 21] width 32 height 32
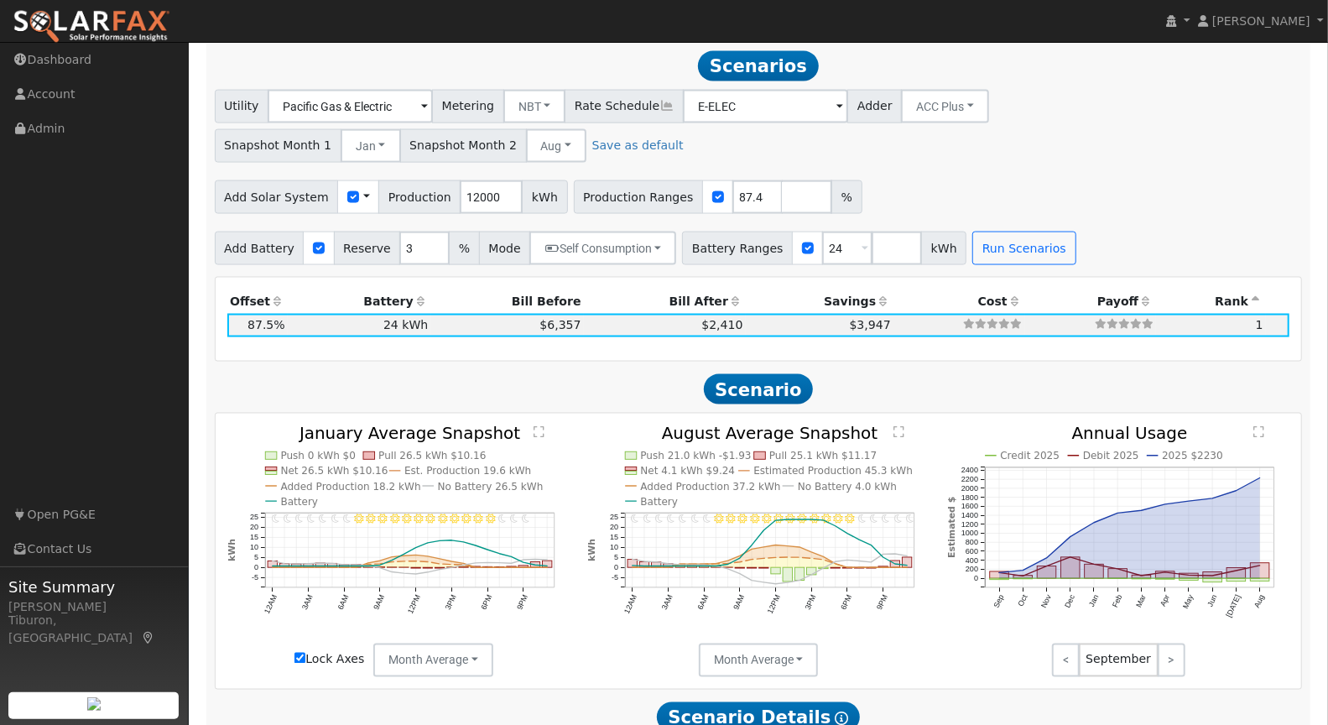
click at [895, 426] on text "" at bounding box center [898, 432] width 11 height 13
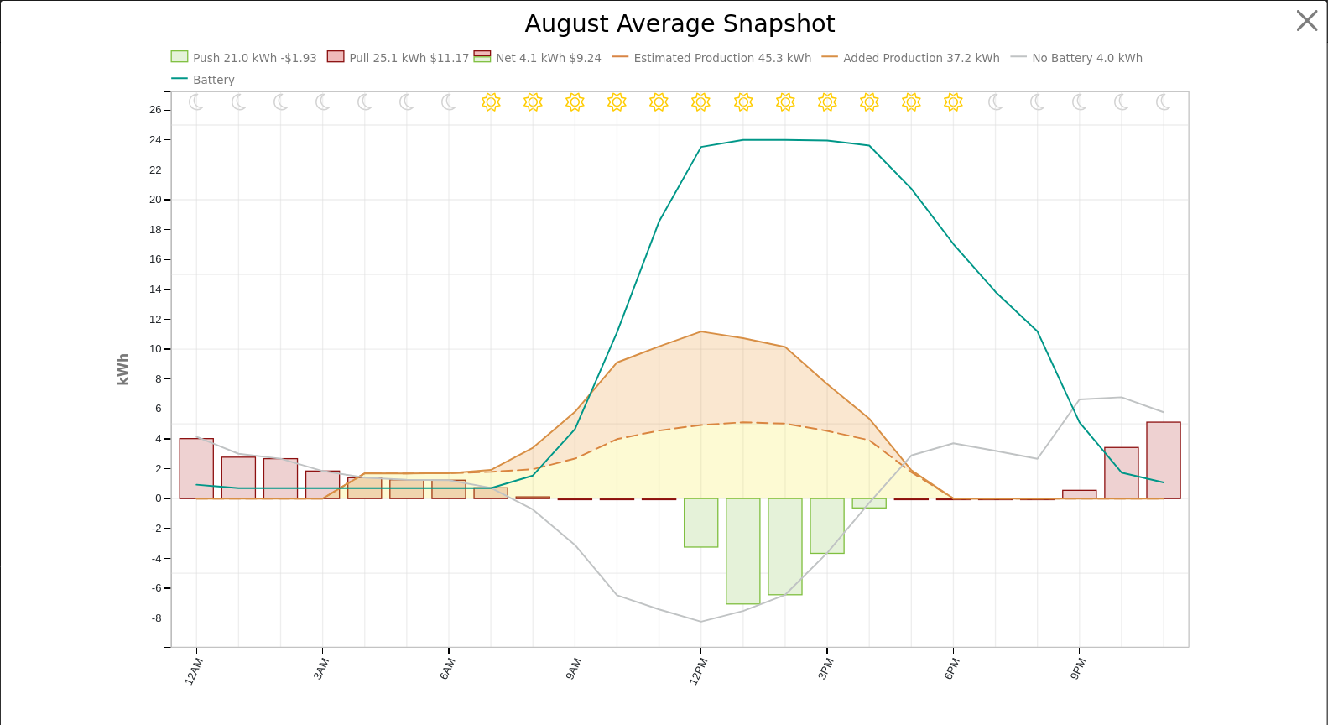
scroll to position [1548, 0]
click at [1309, 34] on button "button" at bounding box center [1322, 21] width 32 height 32
